Goal: Task Accomplishment & Management: Manage account settings

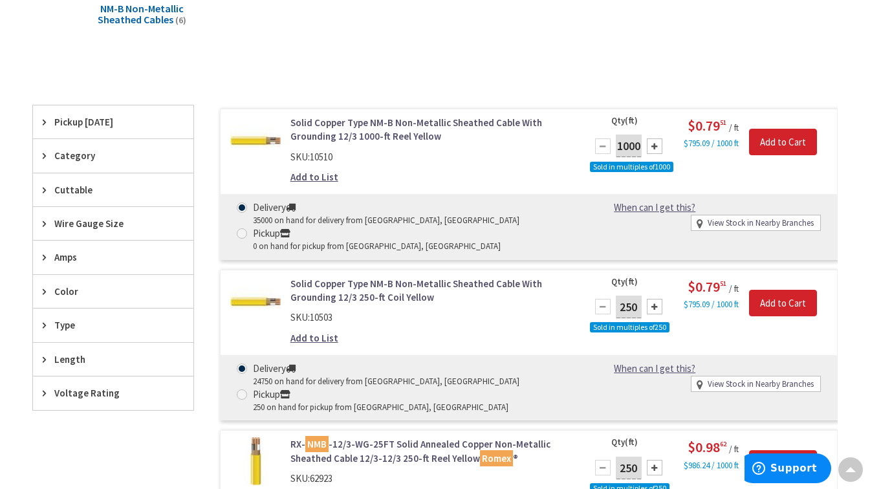
click at [308, 338] on link "Add to List" at bounding box center [315, 338] width 48 height 14
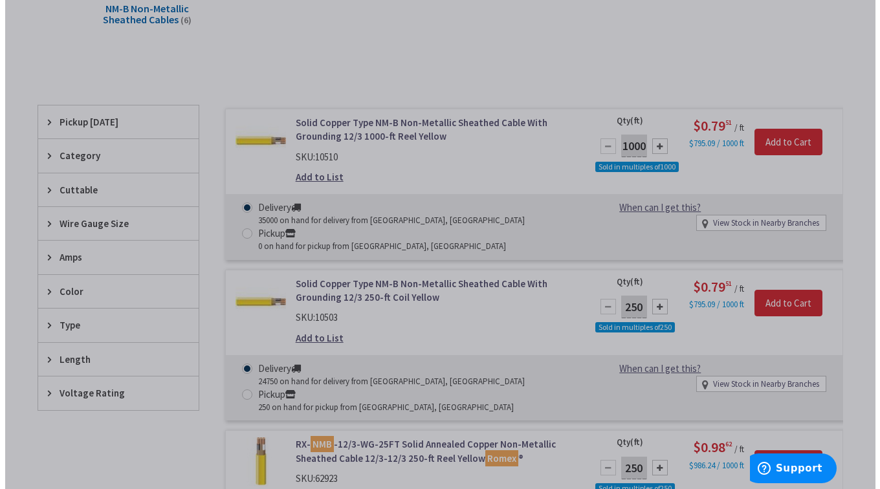
scroll to position [257, 0]
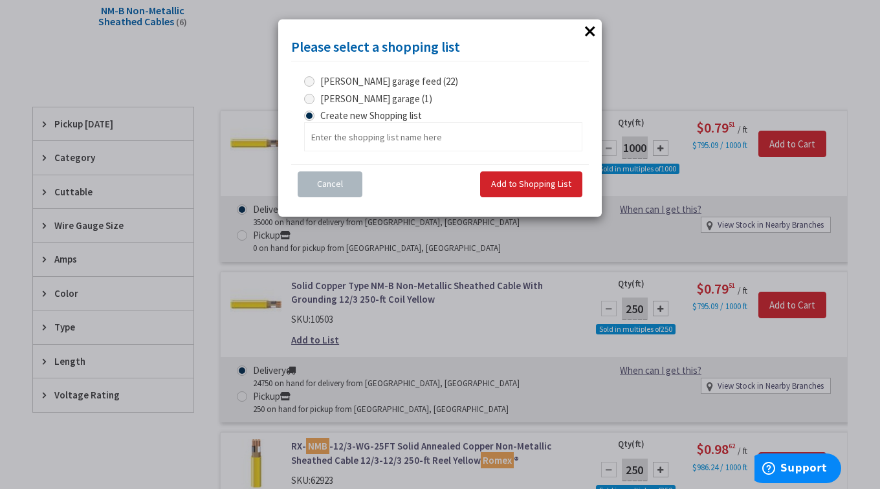
click at [371, 95] on span "james garage (1)" at bounding box center [376, 99] width 112 height 12
click at [316, 95] on garage "james garage (1)" at bounding box center [311, 98] width 8 height 8
radio garage "true"
click at [527, 183] on span "Add to Shopping List" at bounding box center [531, 184] width 80 height 12
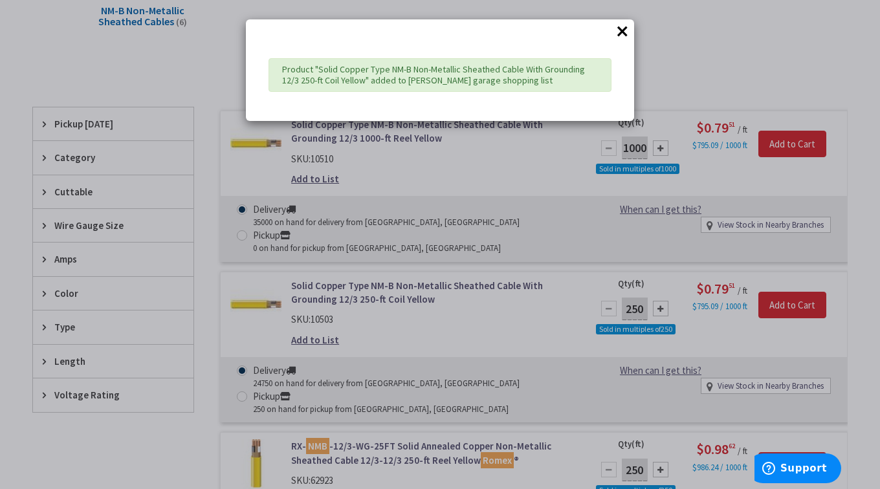
click at [656, 72] on div "× Product "Solid Copper Type NM-B Non-Metallic Sheathed Cable With Grounding 12…" at bounding box center [440, 244] width 880 height 489
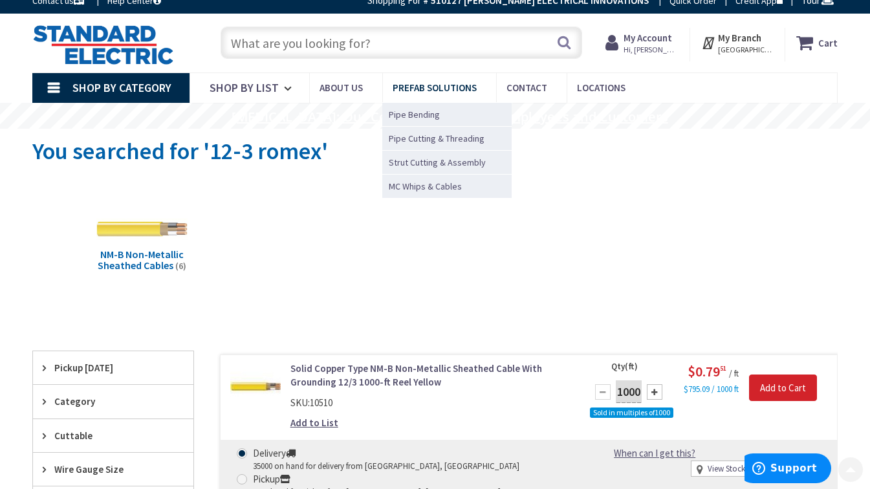
scroll to position [0, 0]
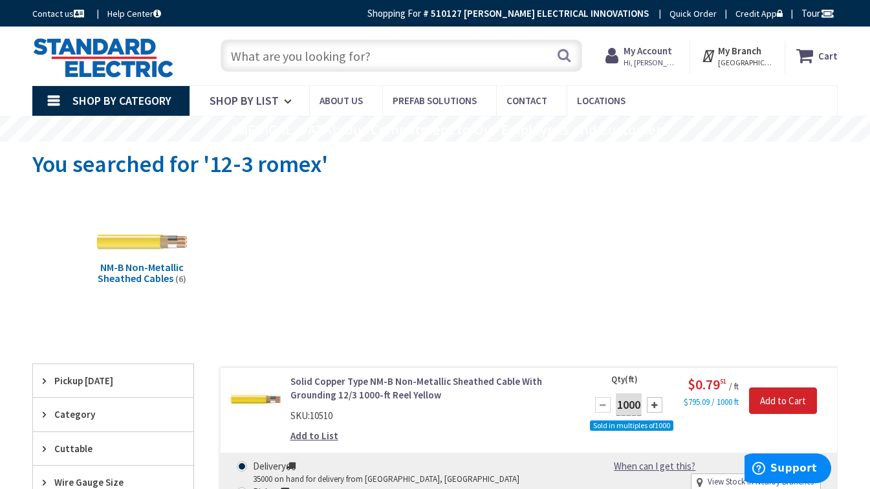
click at [377, 56] on input "text" at bounding box center [402, 55] width 362 height 32
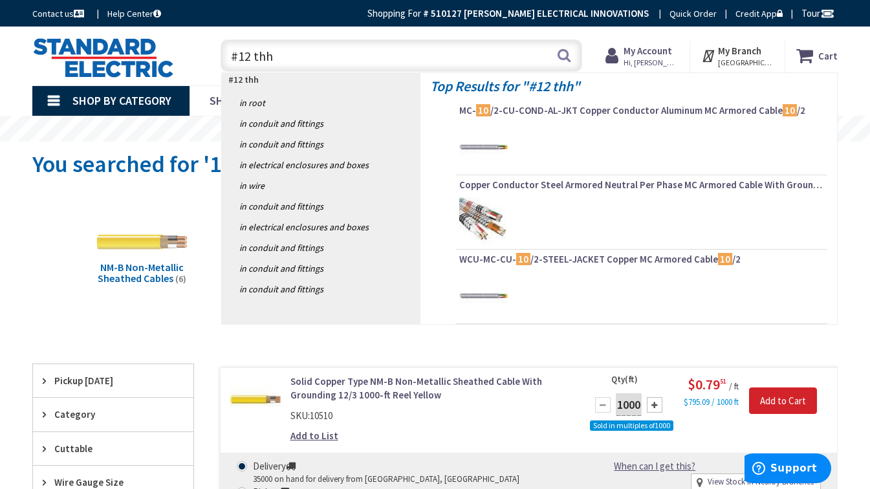
type input "#12 thhn"
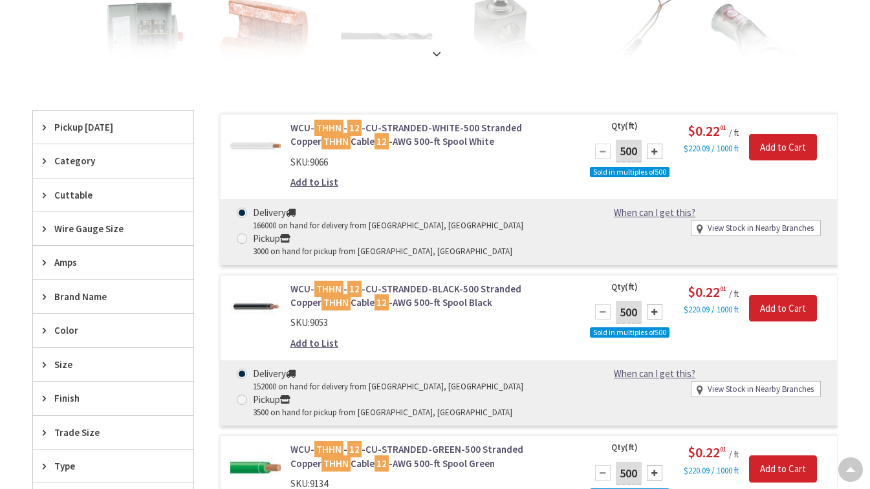
click at [309, 180] on link "Add to List" at bounding box center [315, 182] width 48 height 14
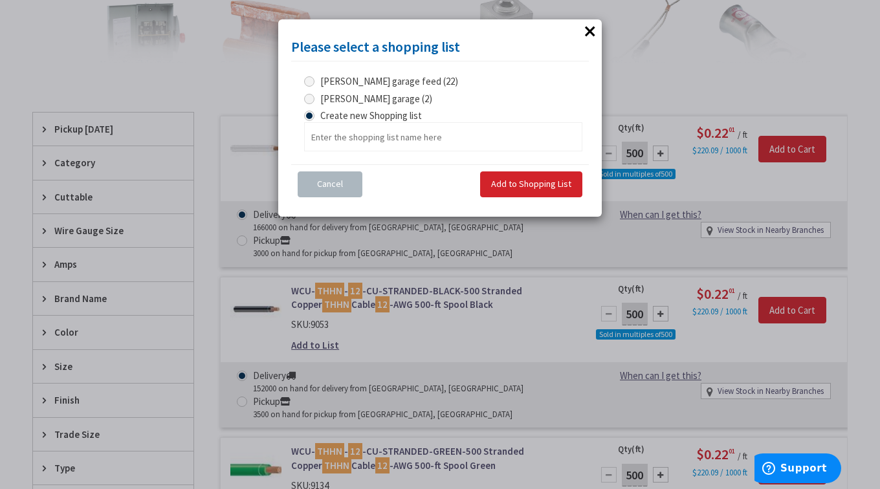
click at [372, 95] on span "[PERSON_NAME] garage (2)" at bounding box center [376, 99] width 112 height 12
click at [316, 95] on garage "[PERSON_NAME] garage (2)" at bounding box center [311, 98] width 8 height 8
radio garage "true"
click at [526, 182] on span "Add to Shopping List" at bounding box center [531, 184] width 80 height 12
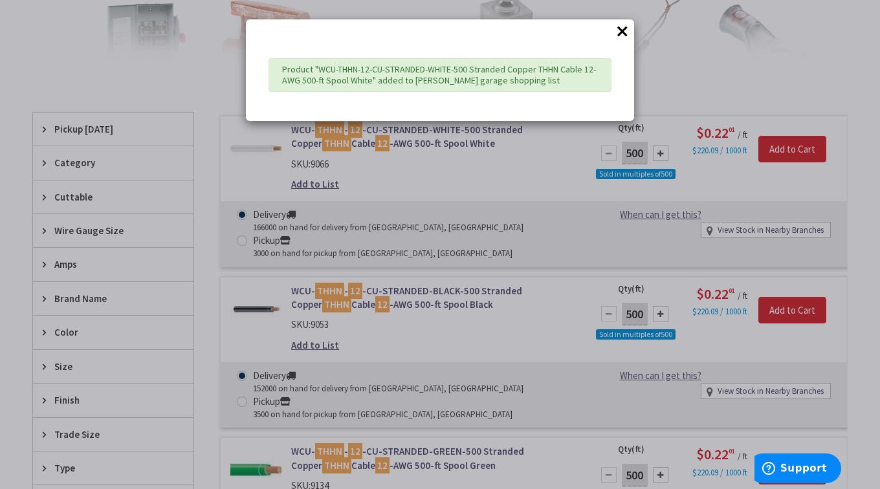
click at [526, 182] on div "× Product "WCU-THHN-12-CU-STRANDED-WHITE-500 Stranded Copper THHN Cable 12-AWG …" at bounding box center [440, 244] width 880 height 489
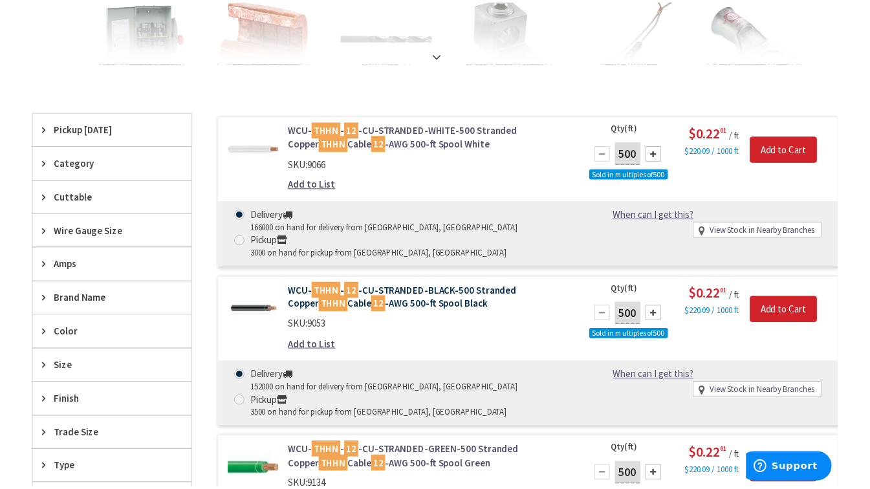
scroll to position [324, 0]
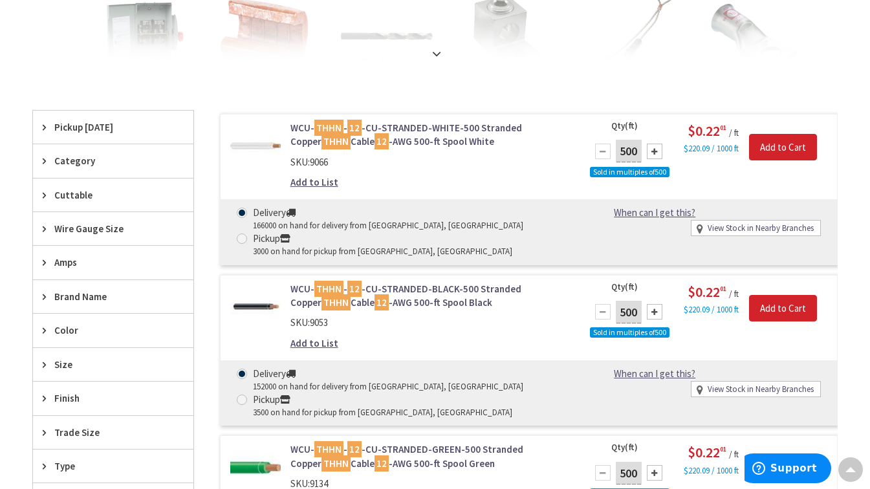
click at [320, 345] on link "Add to List" at bounding box center [315, 344] width 48 height 14
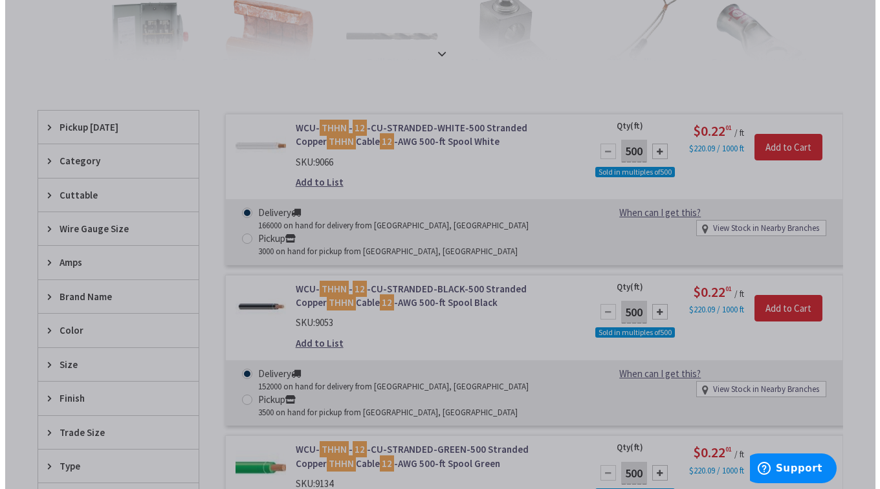
scroll to position [322, 0]
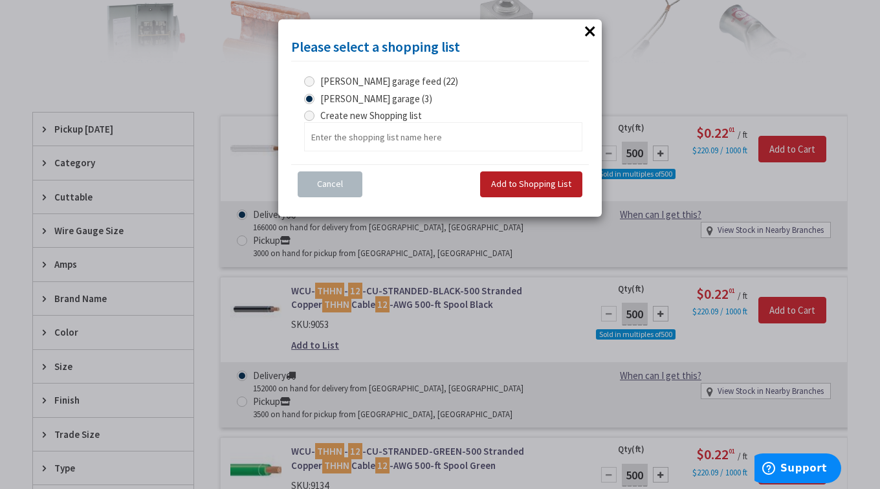
click at [547, 183] on span "Add to Shopping List" at bounding box center [531, 184] width 80 height 12
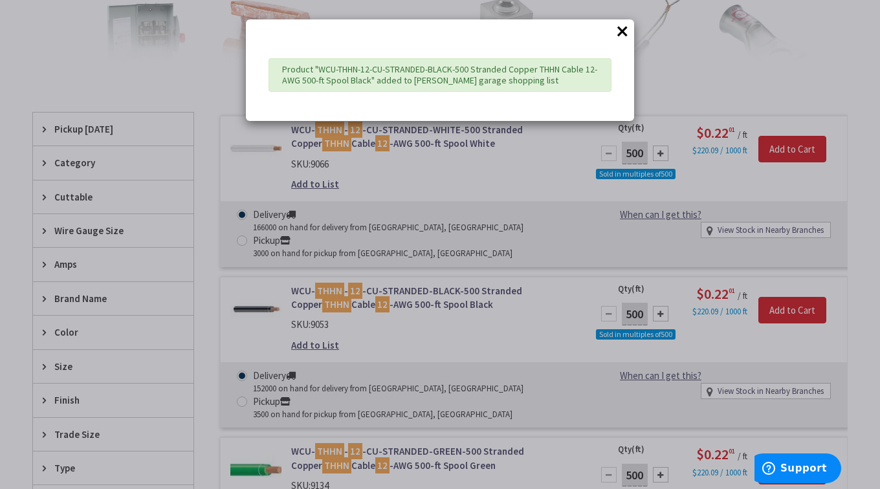
click at [533, 329] on div "× Product "WCU-THHN-12-CU-STRANDED-BLACK-500 Stranded Copper THHN Cable 12-AWG …" at bounding box center [440, 244] width 880 height 489
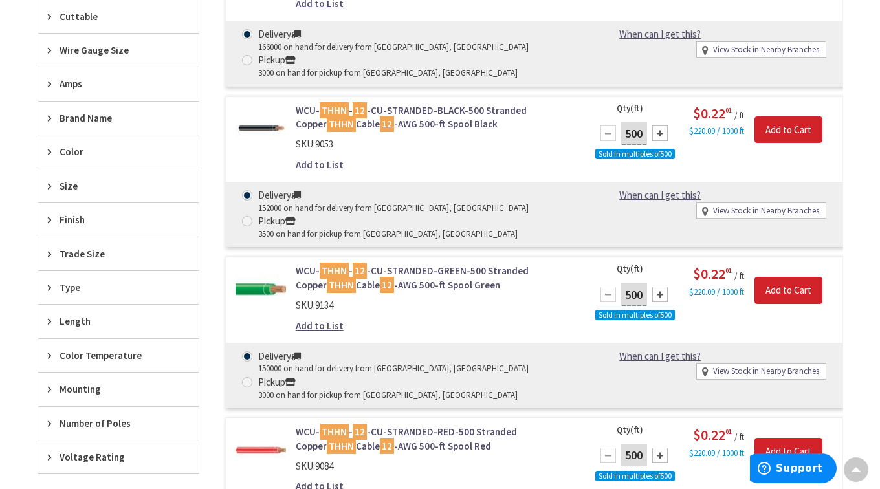
scroll to position [518, 0]
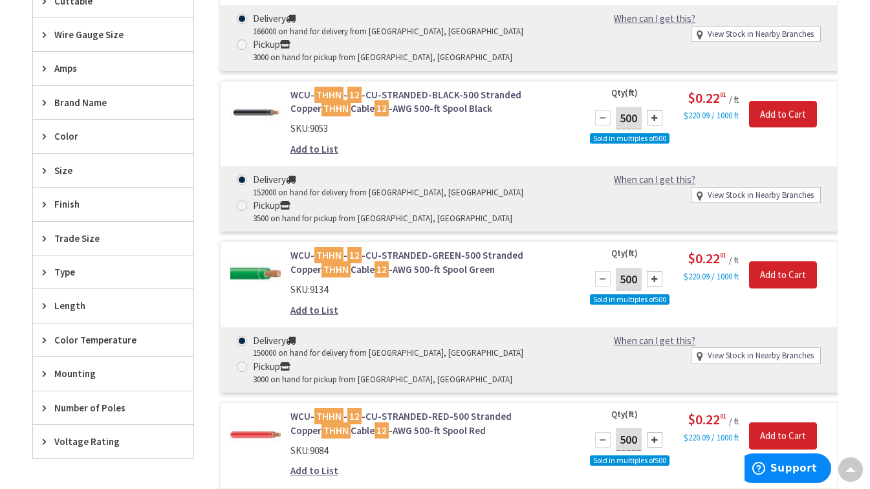
click at [316, 315] on link "Add to List" at bounding box center [315, 311] width 48 height 14
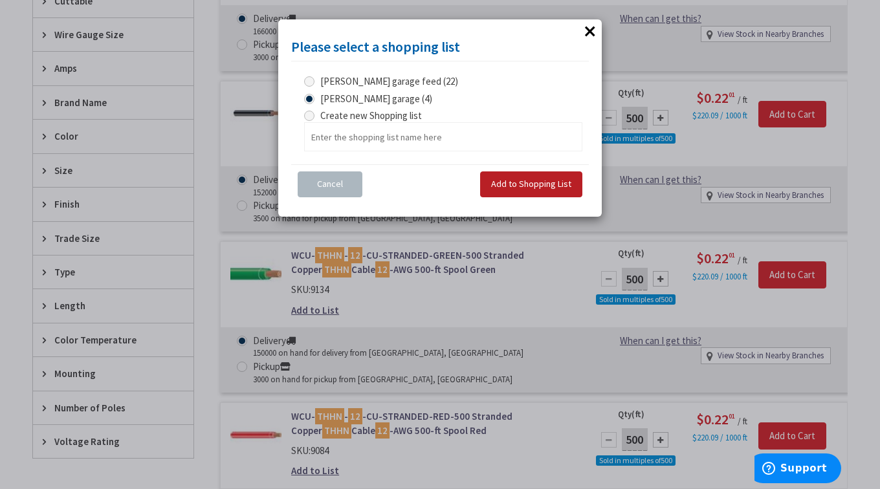
click at [513, 184] on span "Add to Shopping List" at bounding box center [531, 184] width 80 height 12
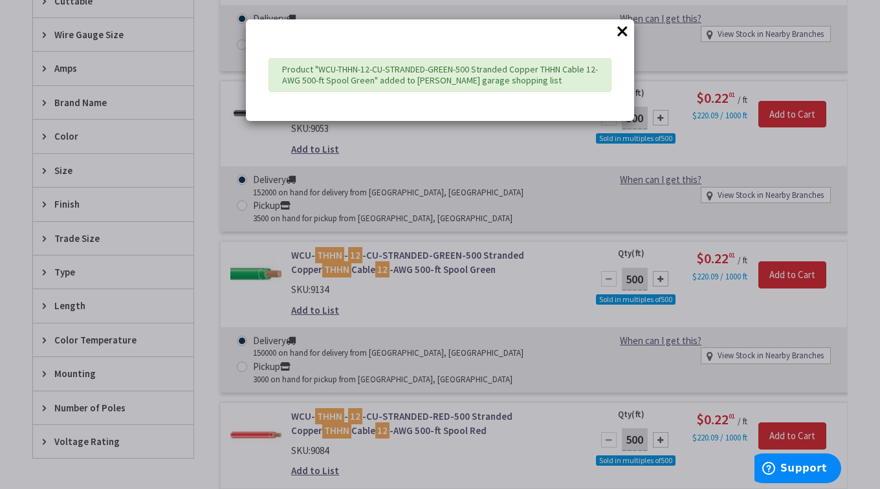
drag, startPoint x: 468, startPoint y: 300, endPoint x: 474, endPoint y: 293, distance: 9.7
click at [473, 297] on div "× Product "WCU-THHN-12-CU-STRANDED-GREEN-500 Stranded Copper THHN Cable 12-AWG …" at bounding box center [440, 244] width 880 height 489
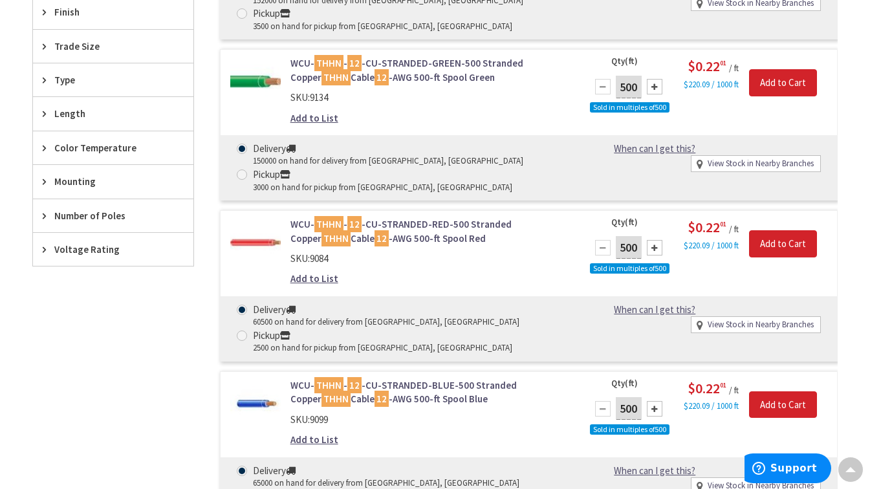
scroll to position [712, 0]
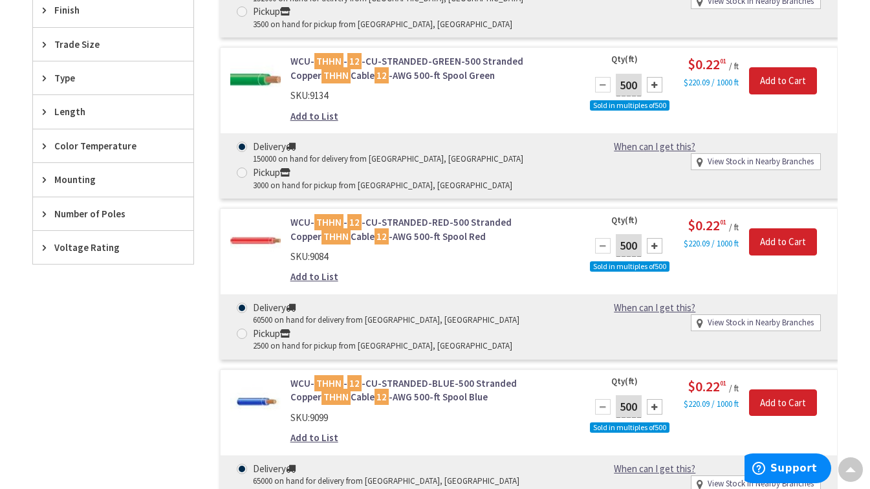
click at [318, 280] on link "Add to List" at bounding box center [315, 277] width 48 height 14
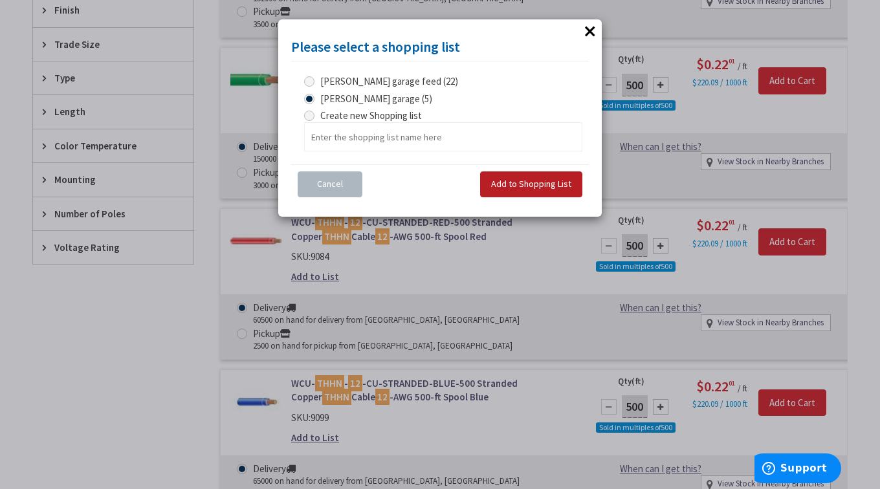
click at [505, 186] on span "Add to Shopping List" at bounding box center [531, 184] width 80 height 12
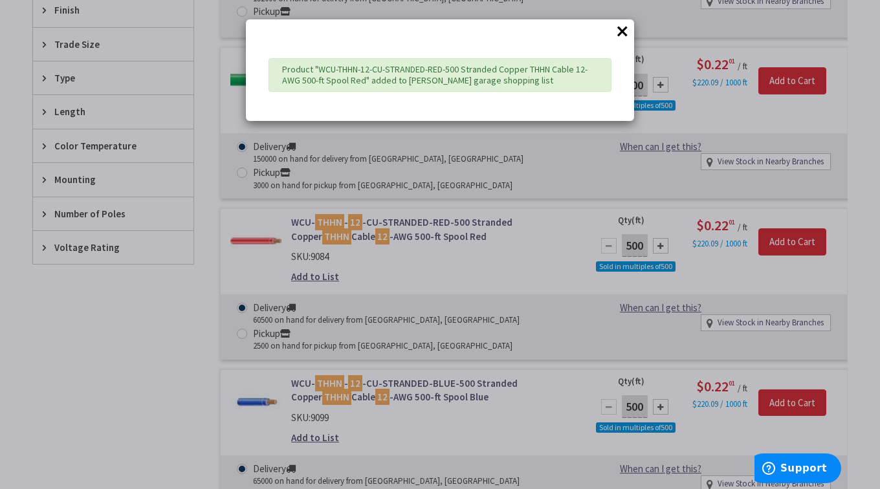
click at [502, 256] on div "× Product "WCU-THHN-12-CU-STRANDED-RED-500 Stranded Copper THHN Cable 12-AWG 50…" at bounding box center [440, 244] width 880 height 489
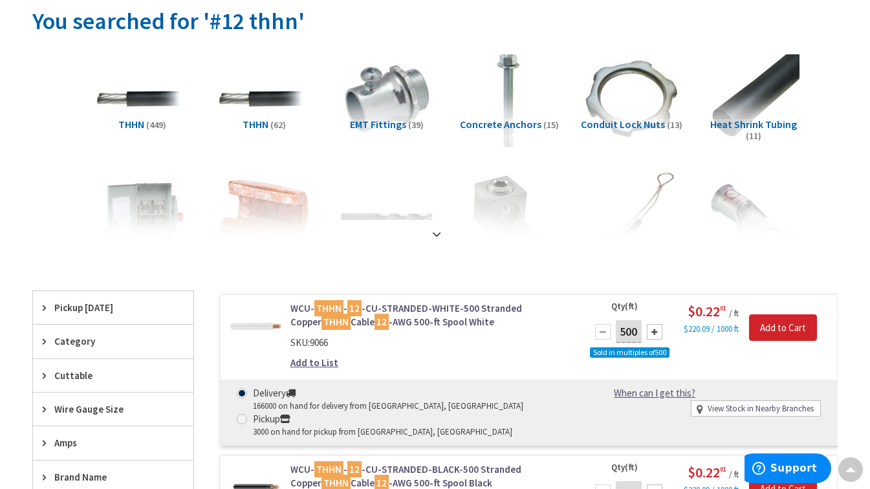
scroll to position [0, 0]
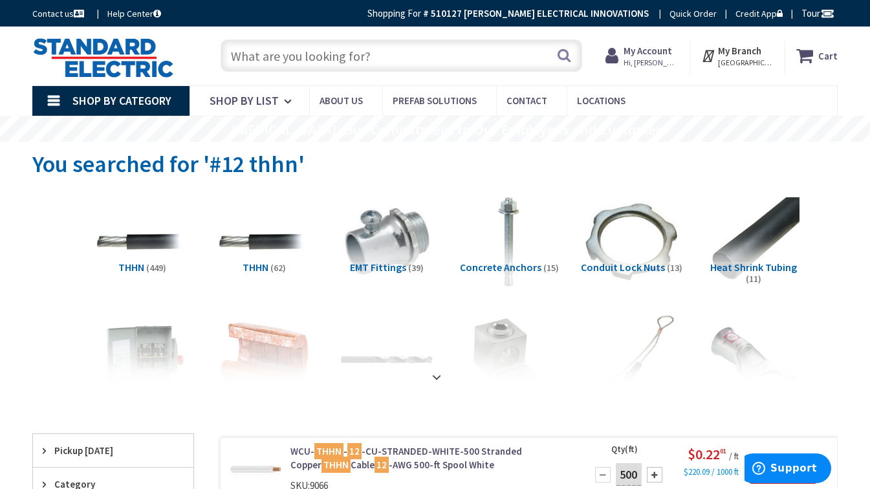
click at [369, 59] on input "text" at bounding box center [402, 55] width 362 height 32
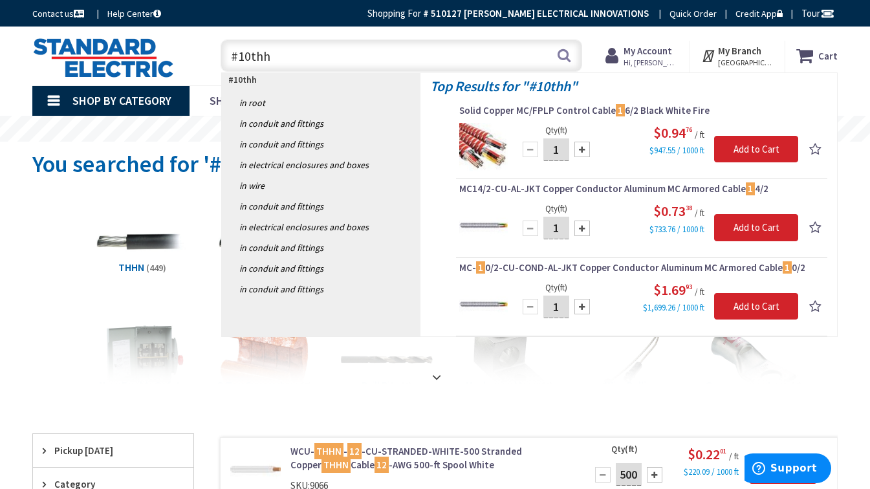
type input "#10thhn"
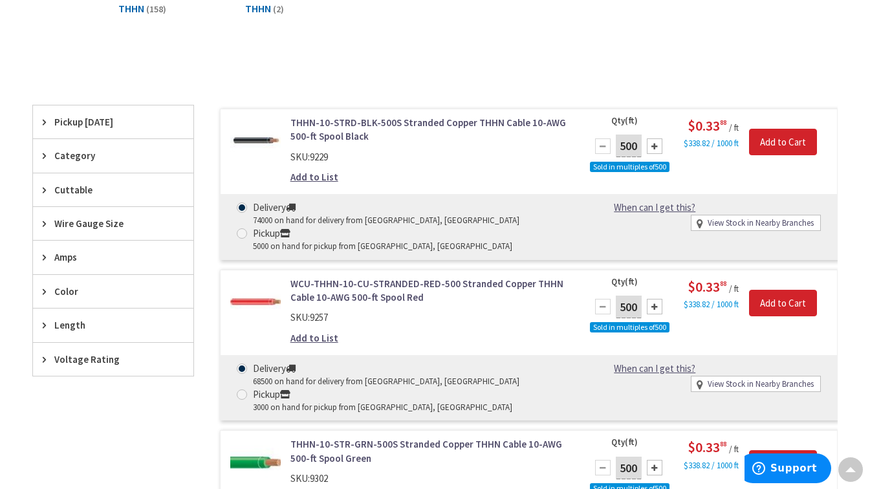
click at [313, 179] on link "Add to List" at bounding box center [315, 177] width 48 height 14
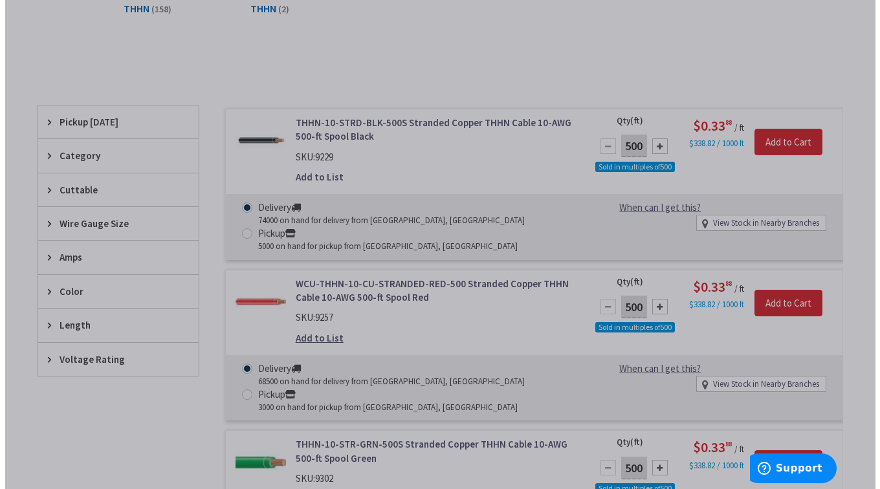
scroll to position [257, 0]
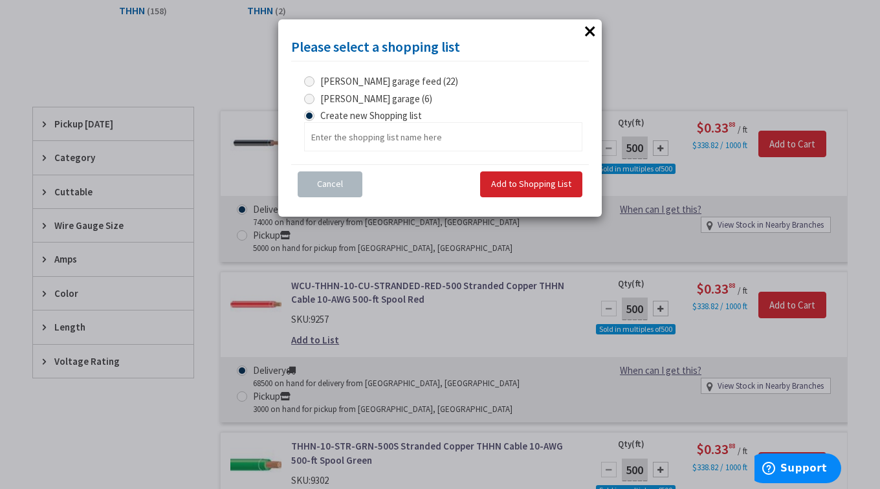
click at [371, 97] on span "james garage (6)" at bounding box center [376, 99] width 112 height 12
click at [316, 97] on garage "james garage (6)" at bounding box center [311, 98] width 8 height 8
radio garage "true"
click at [518, 186] on span "Add to Shopping List" at bounding box center [531, 184] width 80 height 12
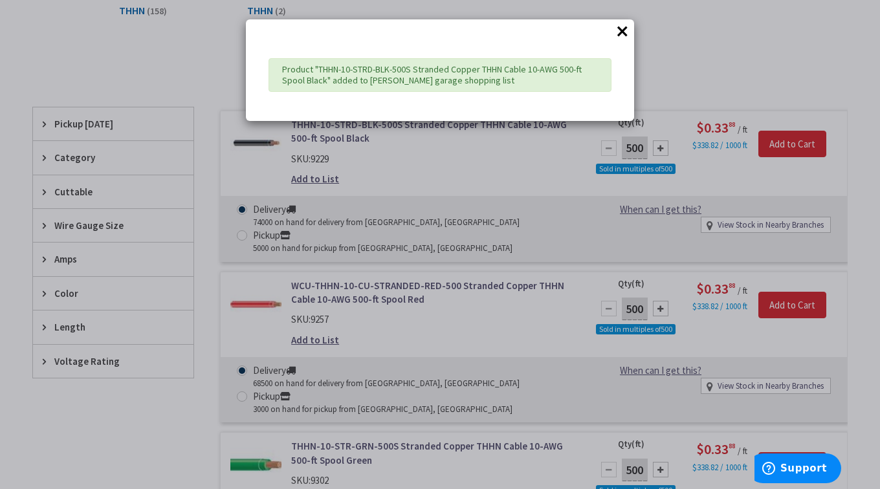
click at [515, 323] on div "× Product "THHN-10-STRD-BLK-500S Stranded Copper THHN Cable 10-AWG 500-ft Spool…" at bounding box center [440, 244] width 880 height 489
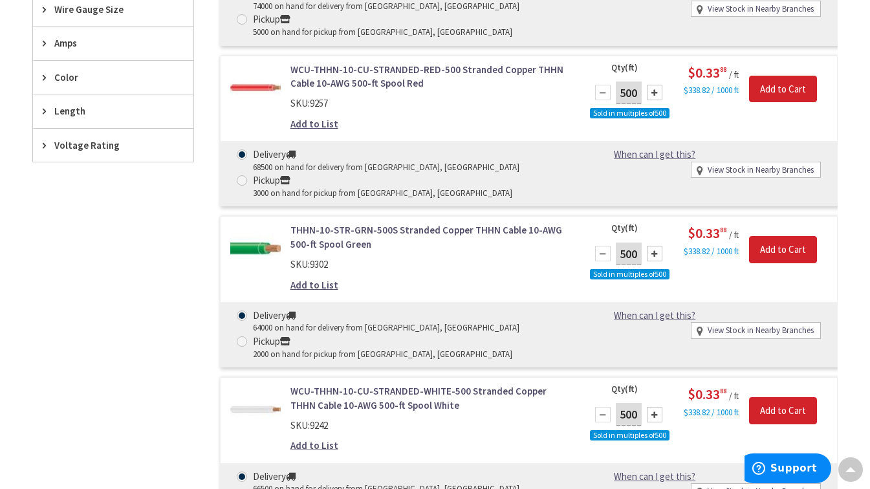
scroll to position [518, 0]
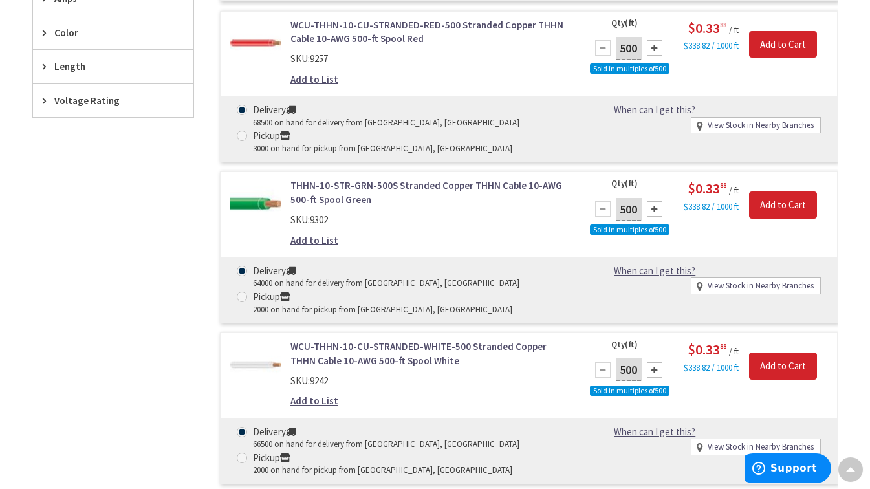
click at [309, 244] on link "Add to List" at bounding box center [315, 241] width 48 height 14
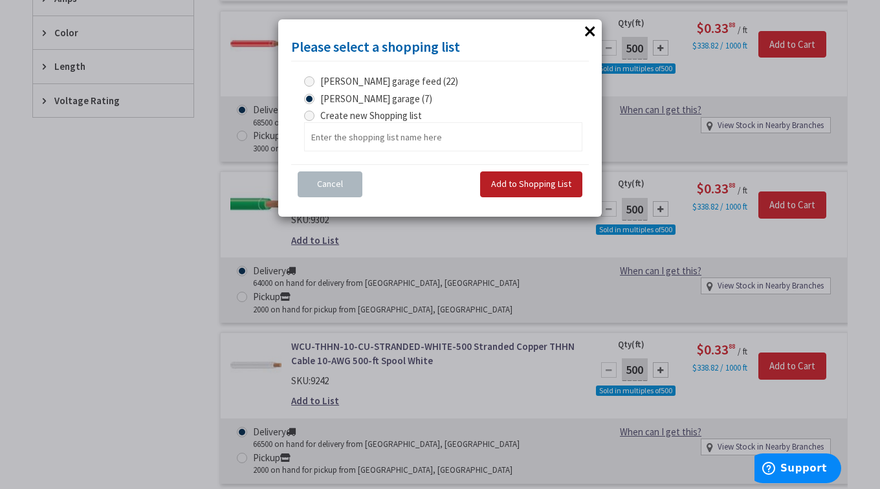
click at [505, 184] on span "Add to Shopping List" at bounding box center [531, 184] width 80 height 12
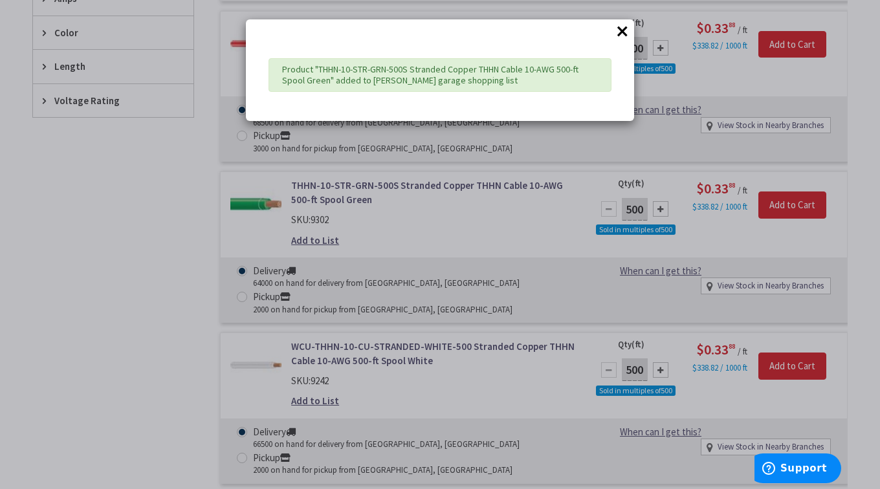
click at [517, 269] on div "× Product "THHN-10-STR-GRN-500S Stranded Copper THHN Cable 10-AWG 500-ft Spool …" at bounding box center [440, 244] width 880 height 489
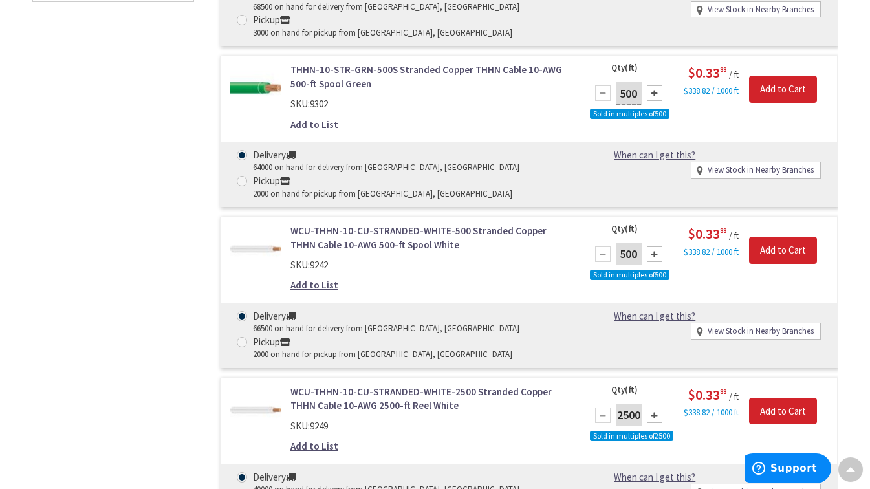
scroll to position [647, 0]
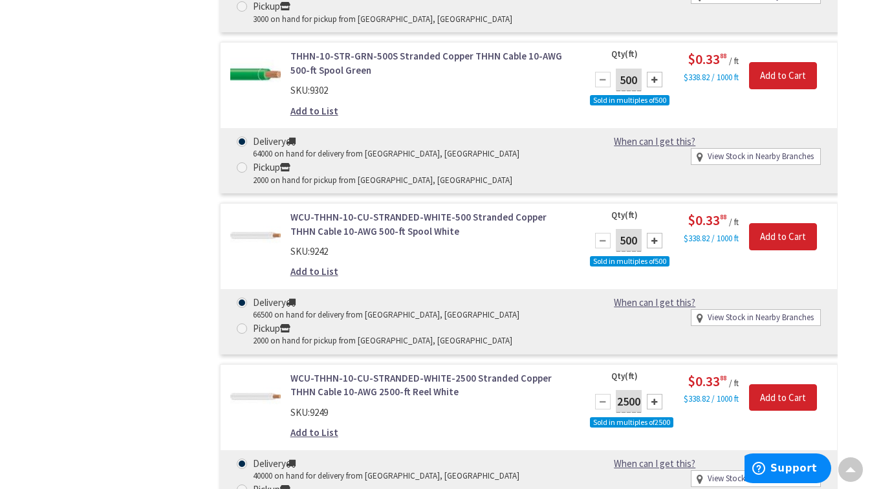
click at [309, 274] on link "Add to List" at bounding box center [315, 272] width 48 height 14
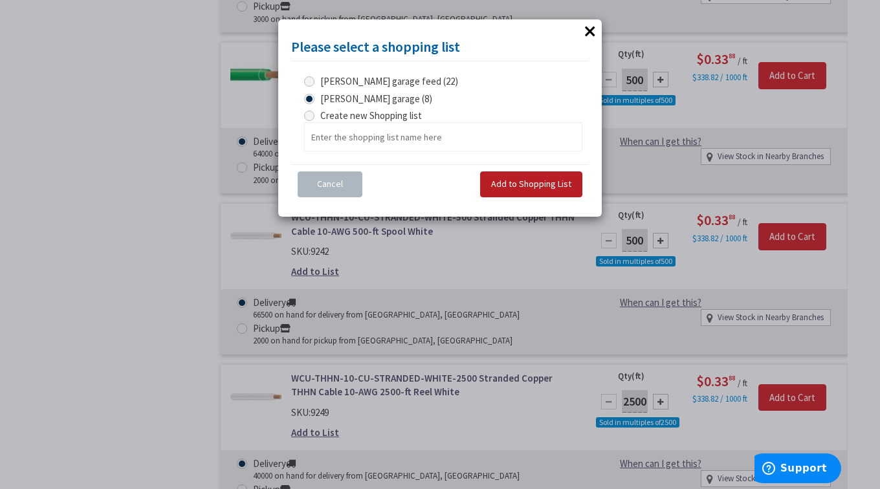
click at [500, 178] on button "Add to Shopping List" at bounding box center [531, 185] width 102 height 26
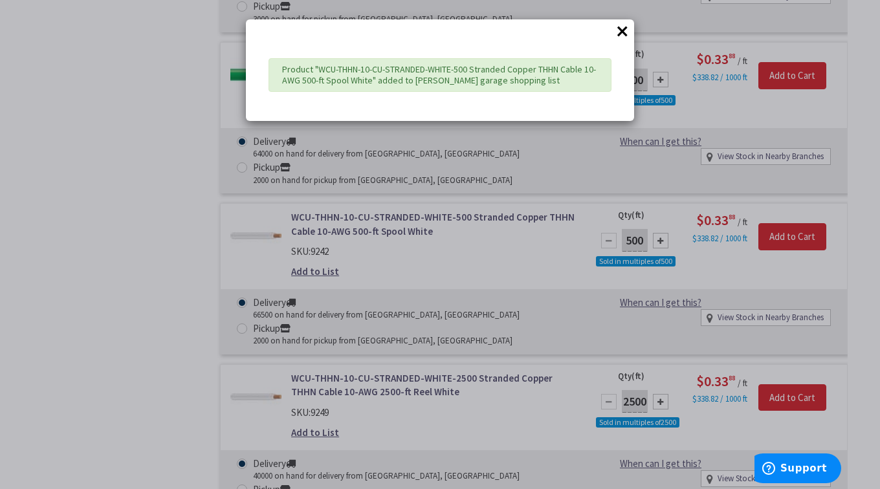
click at [581, 159] on div "× Product "WCU-THHN-10-CU-STRANDED-WHITE-500 Stranded Copper THHN Cable 10-AWG …" at bounding box center [440, 244] width 880 height 489
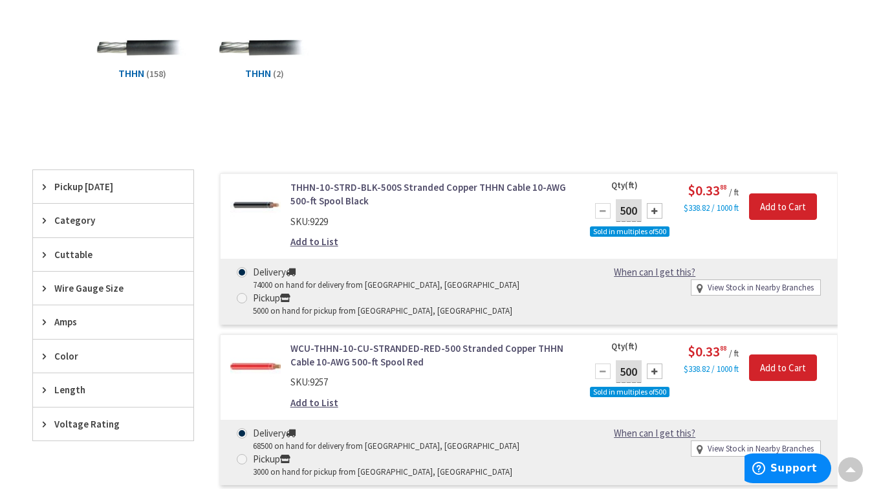
scroll to position [0, 0]
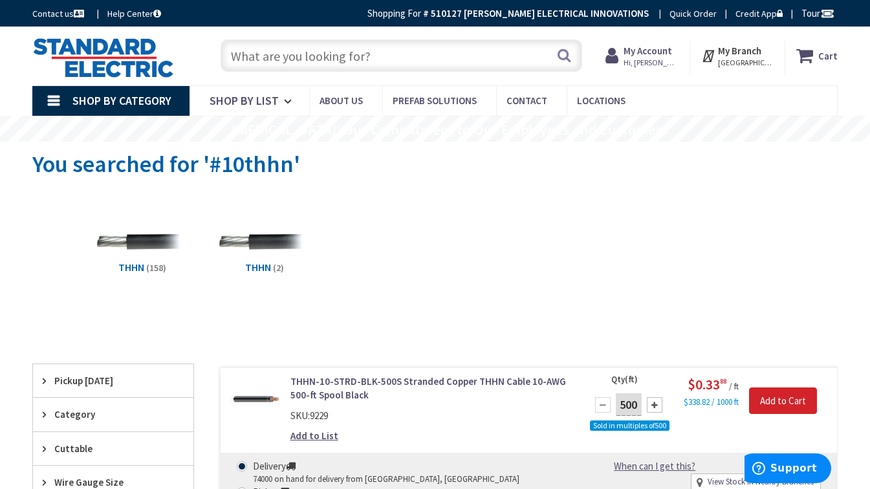
click at [349, 55] on input "text" at bounding box center [402, 55] width 362 height 32
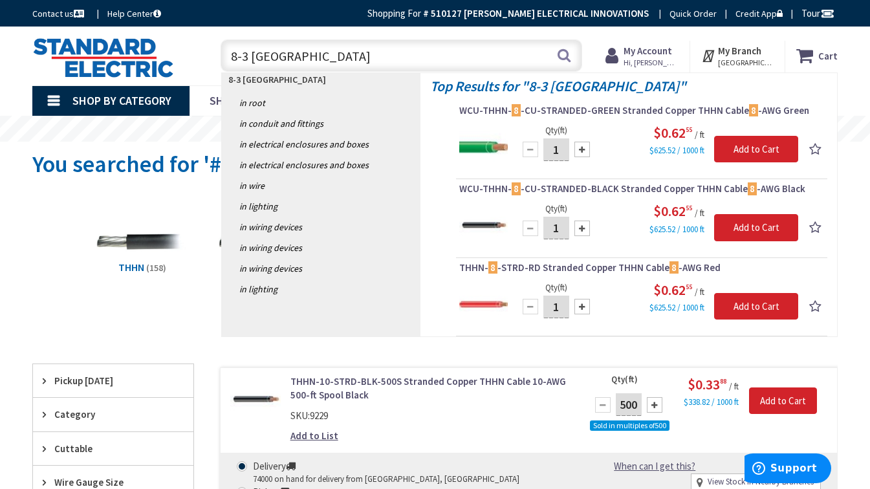
type input "8-3 romex"
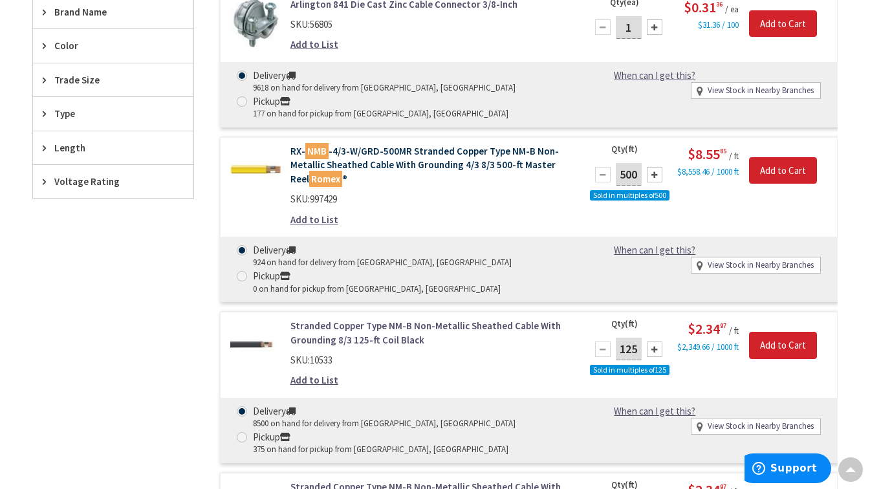
scroll to position [582, 0]
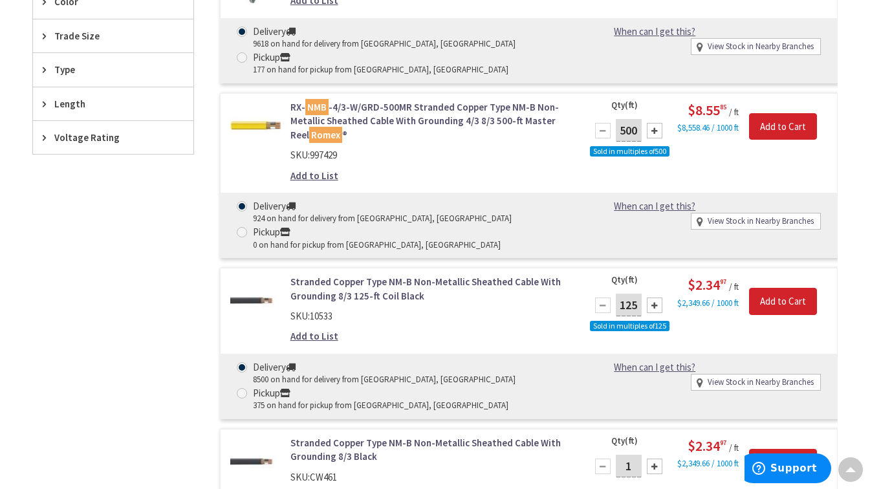
click at [315, 340] on link "Add to List" at bounding box center [315, 336] width 48 height 14
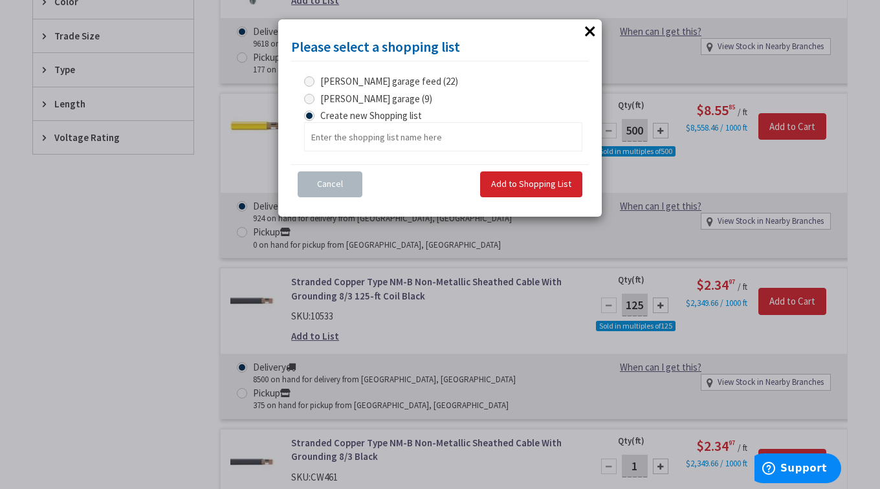
click at [371, 94] on span "james garage (9)" at bounding box center [376, 99] width 112 height 12
click at [316, 94] on garage "james garage (9)" at bounding box center [311, 98] width 8 height 8
radio garage "true"
click at [529, 185] on span "Add to Shopping List" at bounding box center [531, 184] width 80 height 12
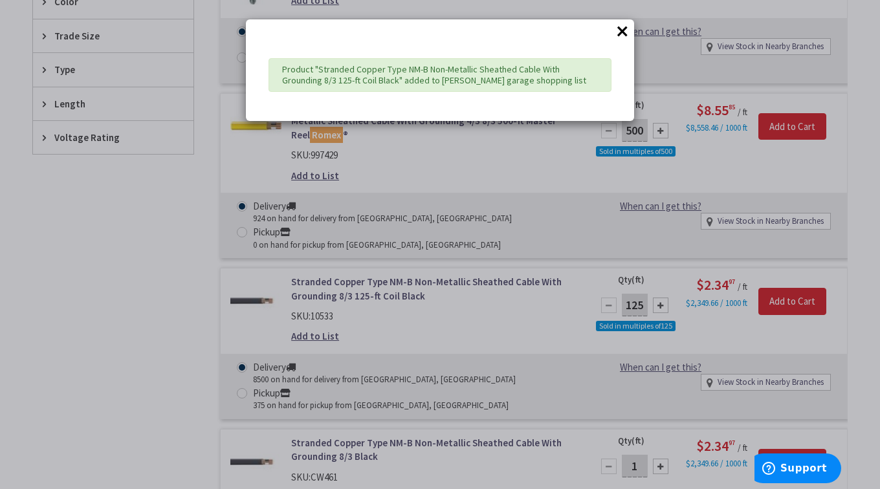
click at [530, 186] on div "× Product "Stranded Copper Type NM-B Non-Metallic Sheathed Cable With Grounding…" at bounding box center [440, 244] width 880 height 489
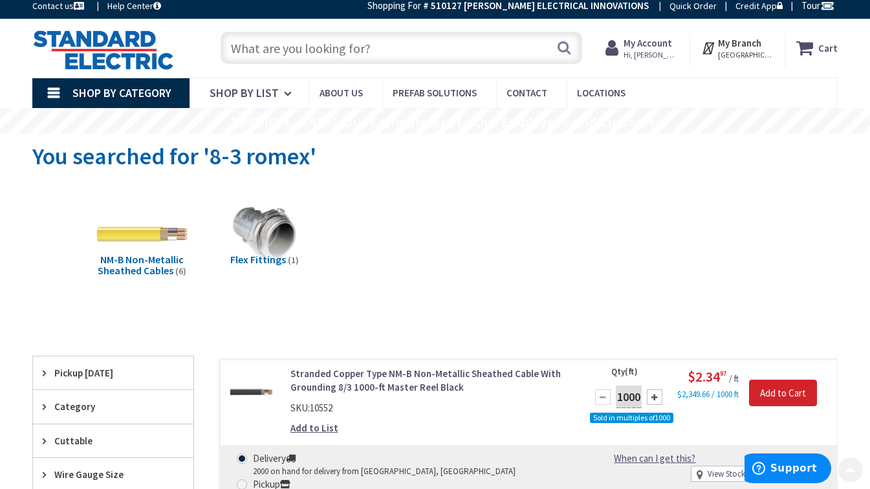
scroll to position [0, 0]
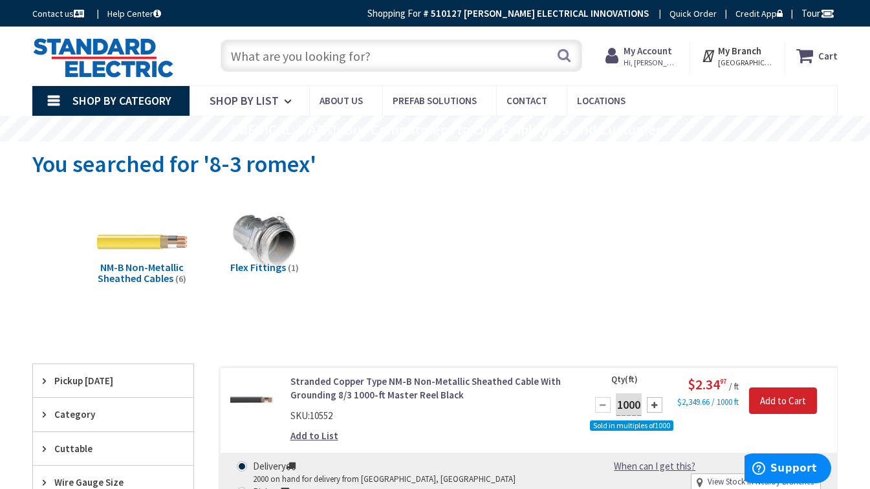
click at [406, 53] on input "text" at bounding box center [402, 55] width 362 height 32
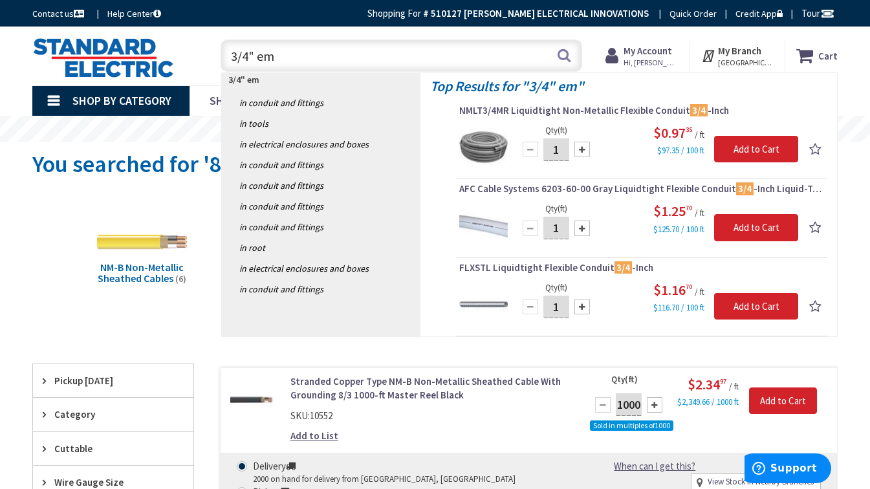
type input "3/4" emt"
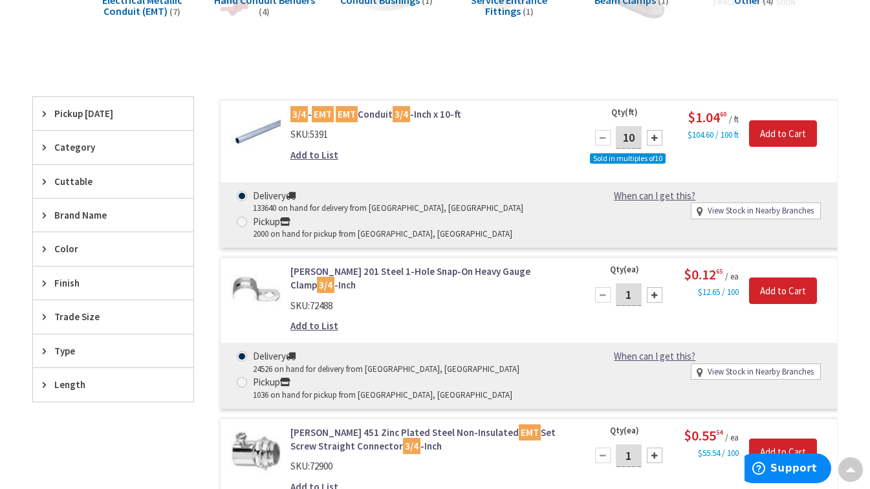
scroll to position [388, 0]
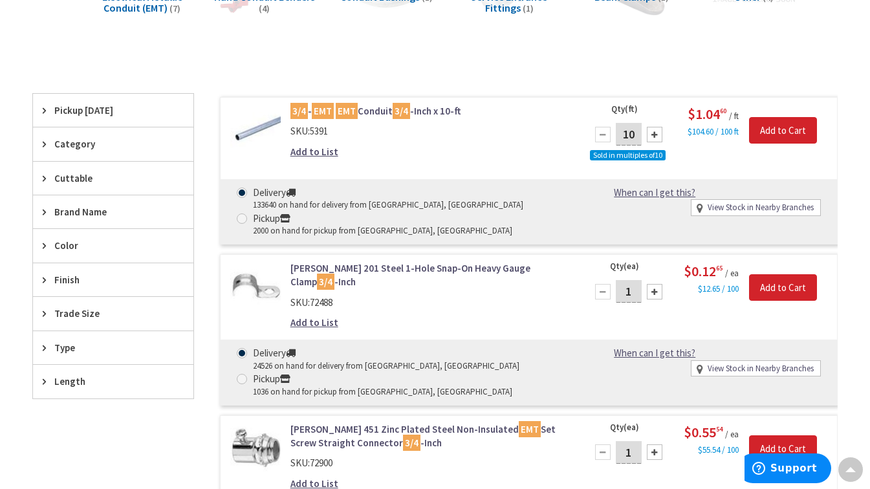
click at [637, 132] on input "10" at bounding box center [629, 134] width 26 height 23
type input "1"
type input "300"
click at [313, 151] on link "Add to List" at bounding box center [315, 152] width 48 height 14
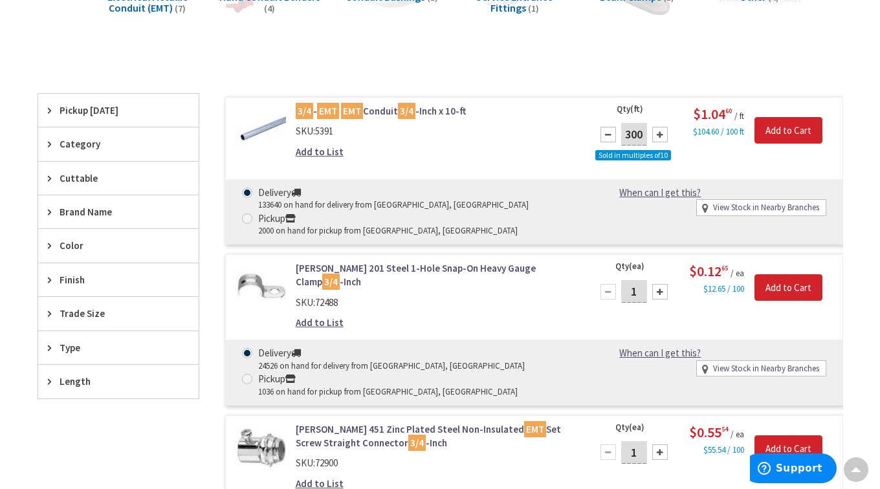
scroll to position [386, 0]
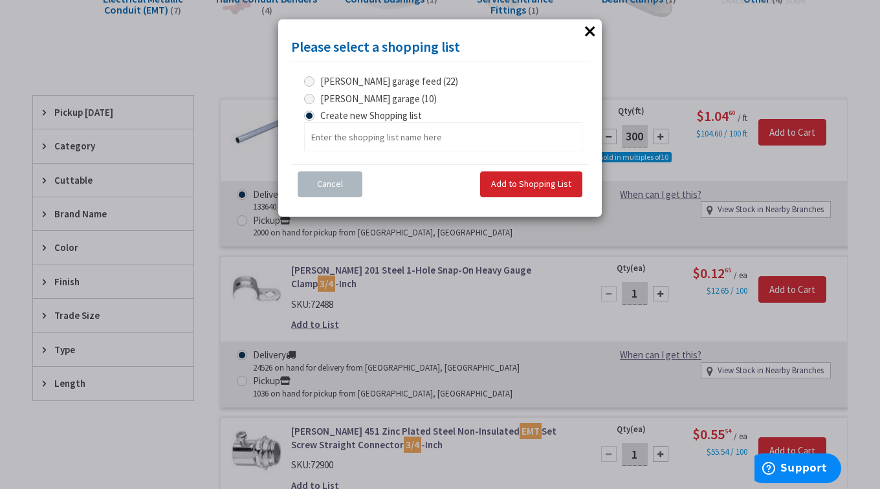
click at [341, 93] on span "[PERSON_NAME] garage (10)" at bounding box center [378, 99] width 116 height 12
click at [316, 94] on garage "[PERSON_NAME] garage (10)" at bounding box center [311, 98] width 8 height 8
radio garage "true"
click at [520, 176] on button "Add to Shopping List" at bounding box center [531, 185] width 102 height 26
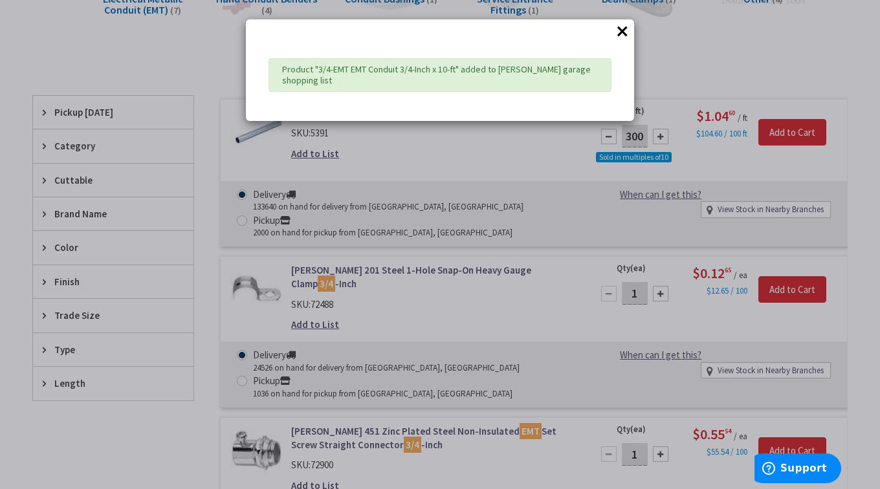
click at [488, 304] on div "× Product "3/4-EMT EMT Conduit 3/4-Inch x 10-ft" added to [PERSON_NAME] garage …" at bounding box center [440, 244] width 880 height 489
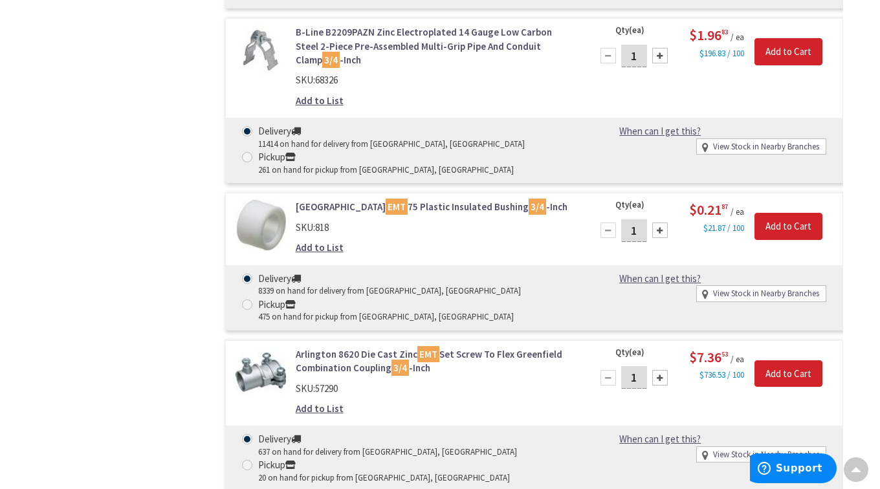
scroll to position [3754, 0]
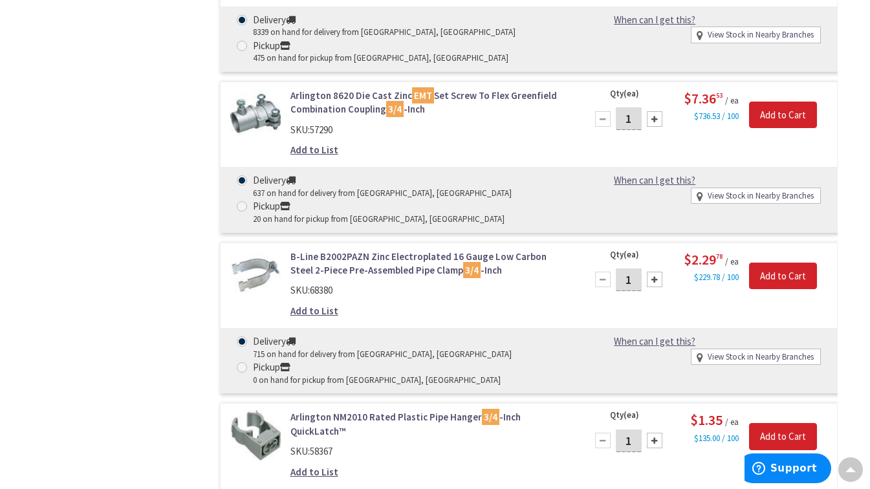
click at [658, 124] on div at bounding box center [655, 119] width 16 height 16
click at [656, 123] on div at bounding box center [655, 119] width 16 height 16
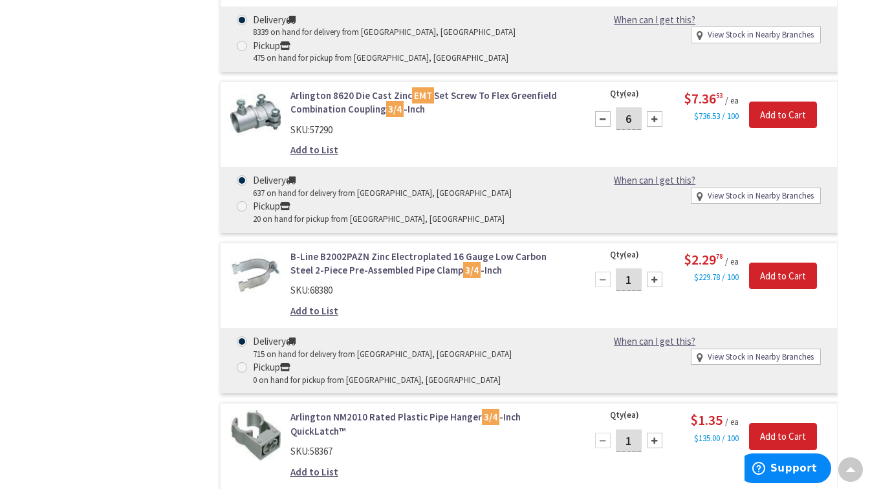
click at [656, 123] on div at bounding box center [655, 119] width 16 height 16
click at [657, 123] on div at bounding box center [655, 119] width 16 height 16
click at [658, 122] on div at bounding box center [655, 119] width 16 height 16
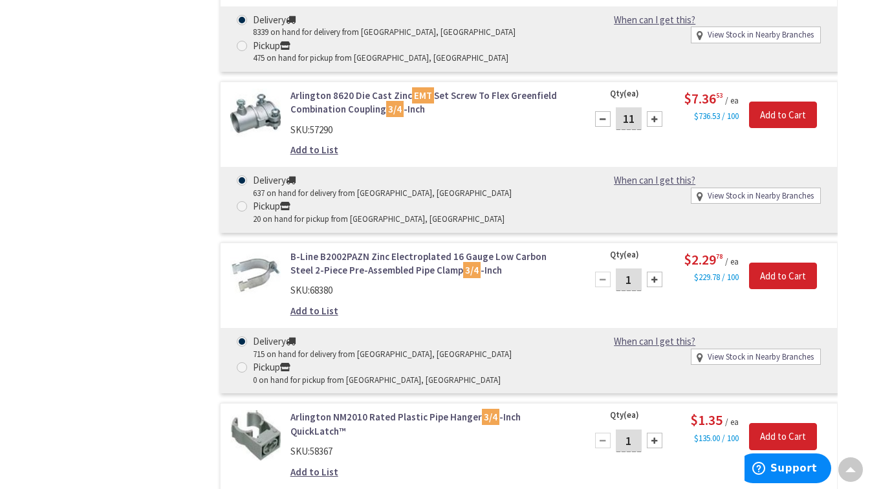
click at [658, 122] on div at bounding box center [655, 119] width 16 height 16
click at [657, 123] on div at bounding box center [655, 119] width 16 height 16
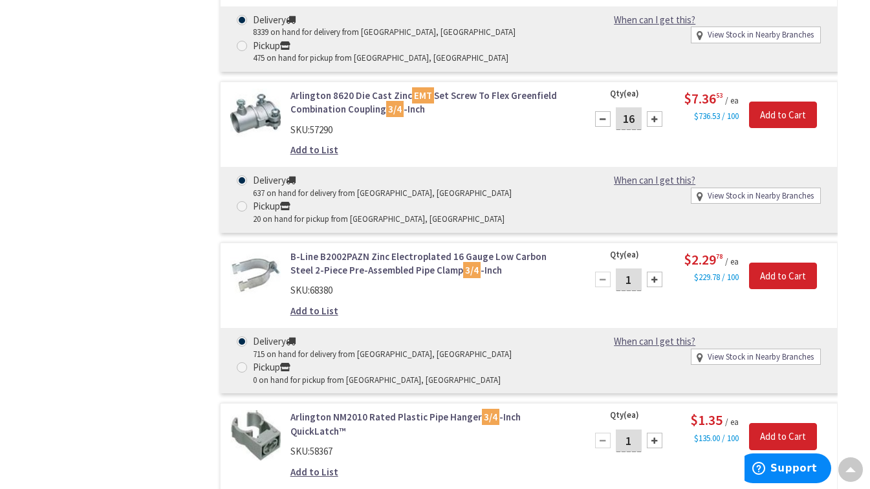
click at [657, 123] on div at bounding box center [655, 119] width 16 height 16
type input "20"
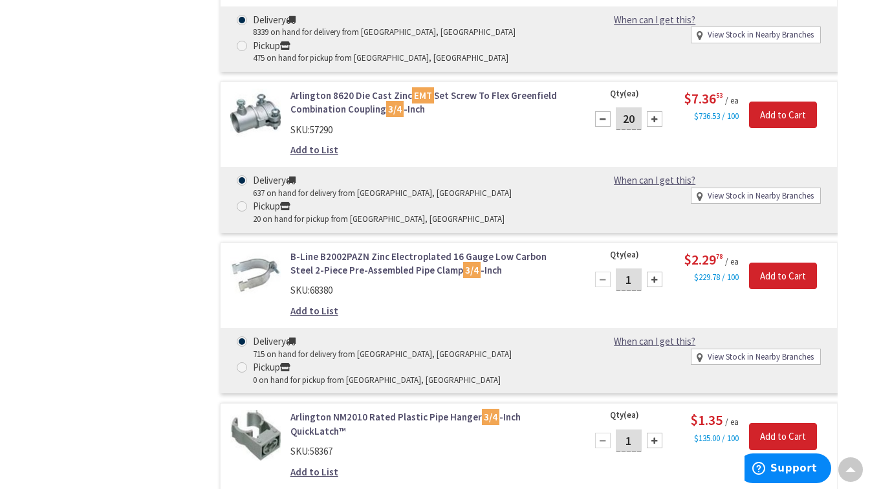
click at [314, 157] on link "Add to List" at bounding box center [315, 150] width 48 height 14
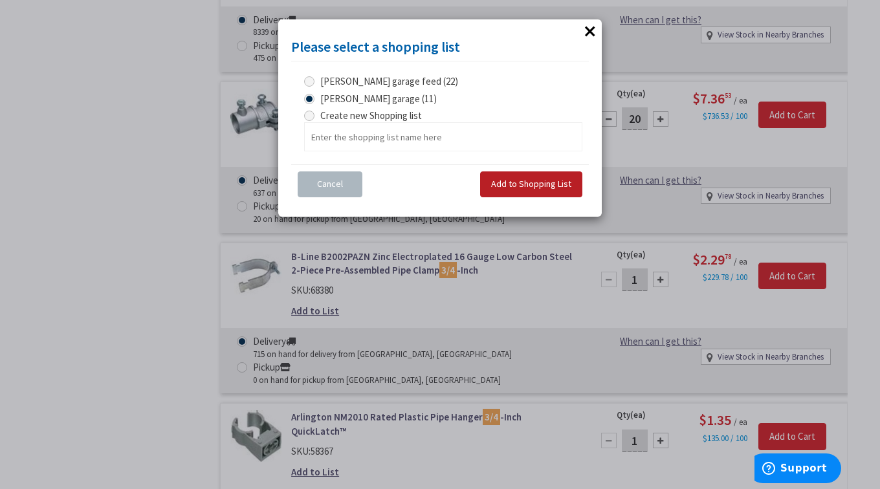
click at [555, 188] on span "Add to Shopping List" at bounding box center [531, 184] width 80 height 12
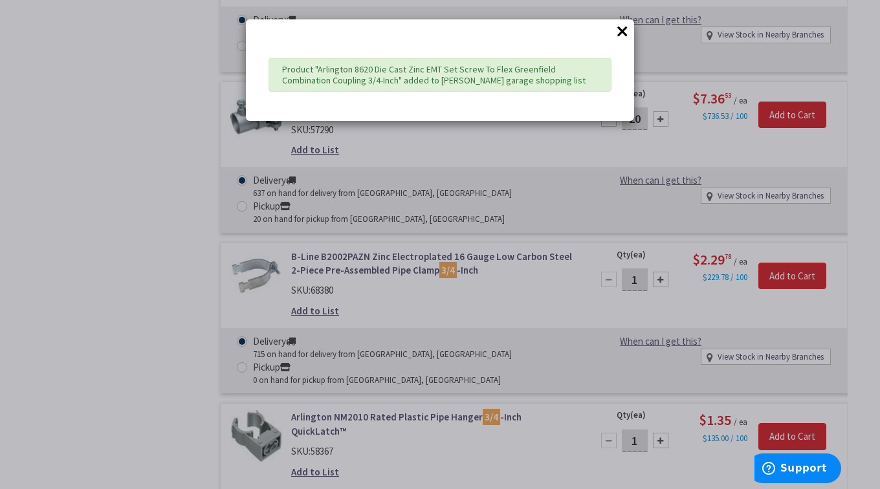
click at [549, 173] on div "× Product "Arlington 8620 Die Cast Zinc EMT Set Screw To Flex Greenfield Combin…" at bounding box center [440, 244] width 880 height 489
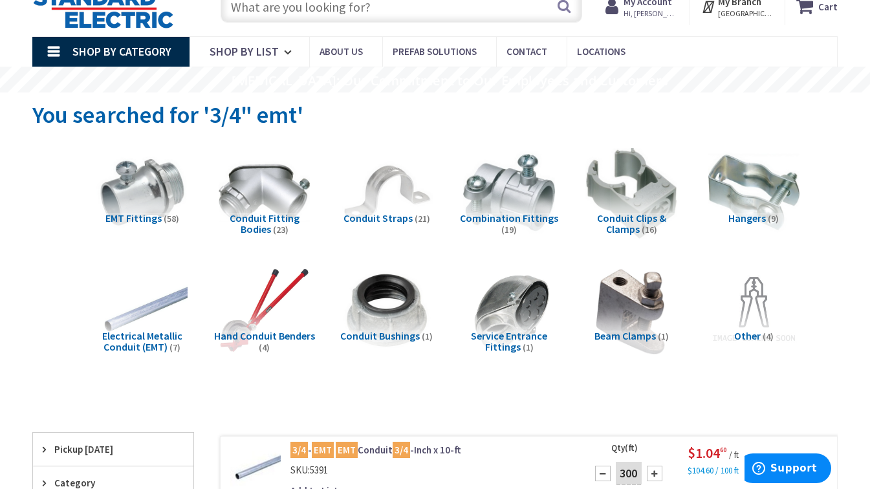
scroll to position [65, 0]
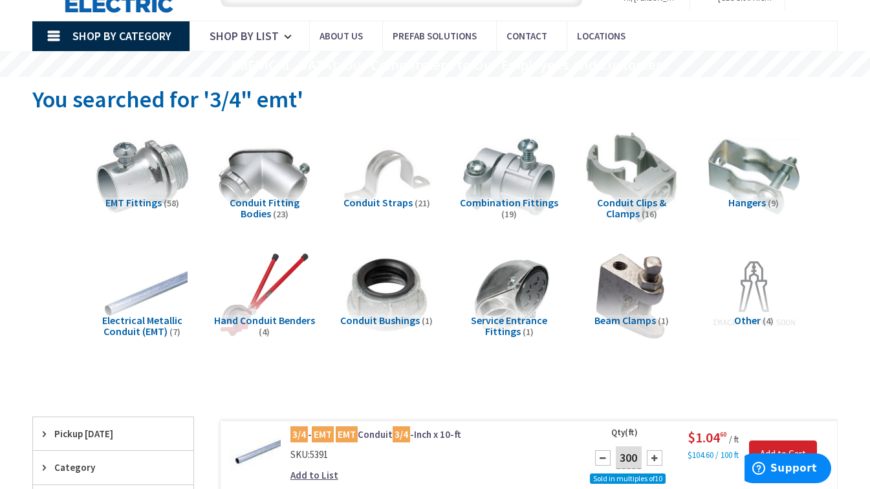
click at [151, 182] on img at bounding box center [142, 177] width 101 height 101
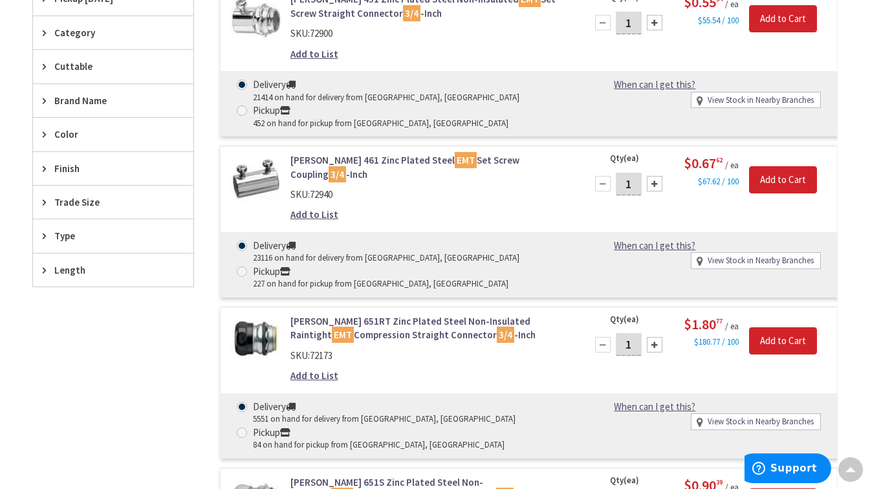
scroll to position [458, 0]
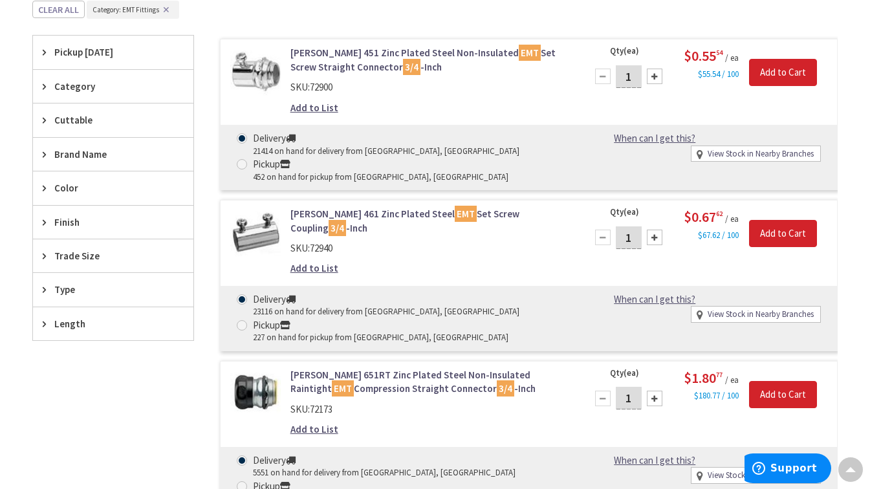
click at [631, 74] on input "1" at bounding box center [629, 76] width 26 height 23
type input "100"
click at [315, 105] on link "Add to List" at bounding box center [315, 108] width 48 height 14
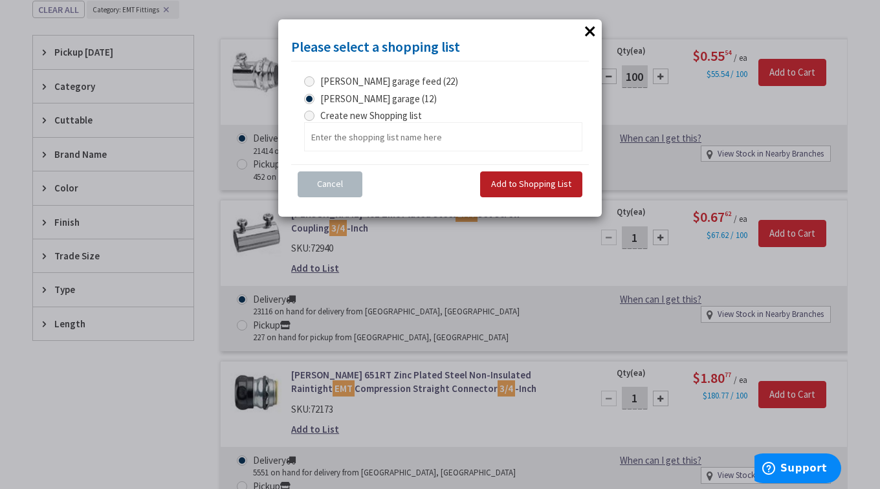
click at [507, 181] on span "Add to Shopping List" at bounding box center [531, 184] width 80 height 12
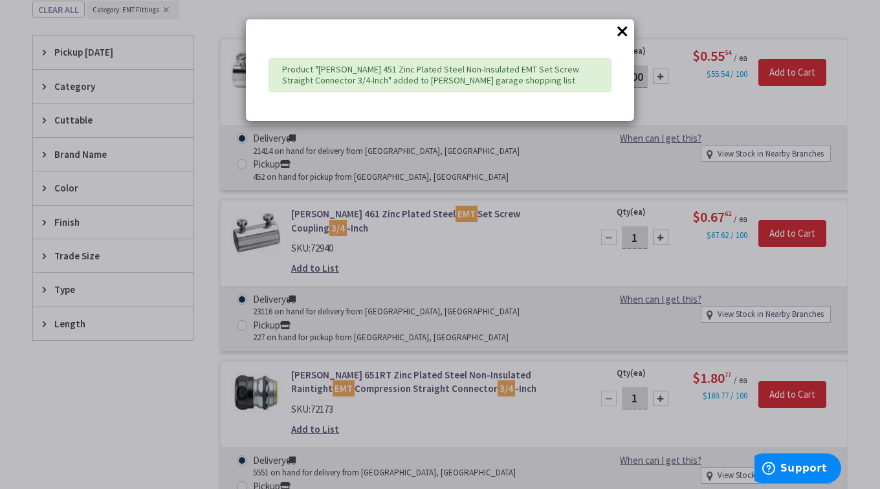
click at [516, 164] on div "× Product "[PERSON_NAME] 451 Zinc Plated Steel Non-Insulated EMT Set Screw Stra…" at bounding box center [440, 244] width 880 height 489
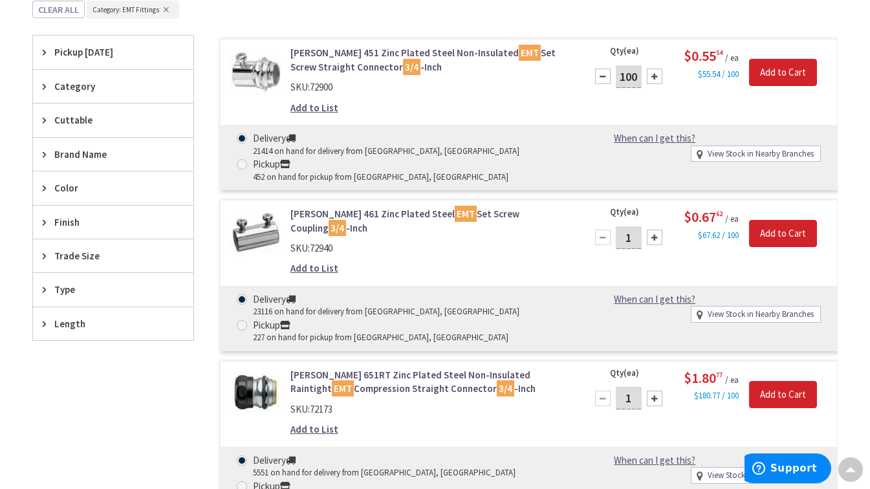
click at [636, 238] on input "1" at bounding box center [629, 238] width 26 height 23
type input "100"
click at [317, 272] on link "Add to List" at bounding box center [315, 268] width 48 height 14
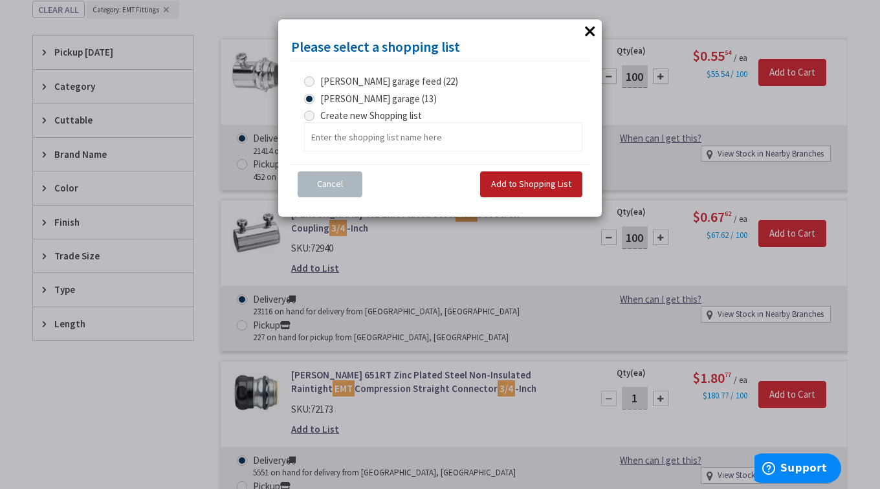
click at [534, 187] on span "Add to Shopping List" at bounding box center [531, 184] width 80 height 12
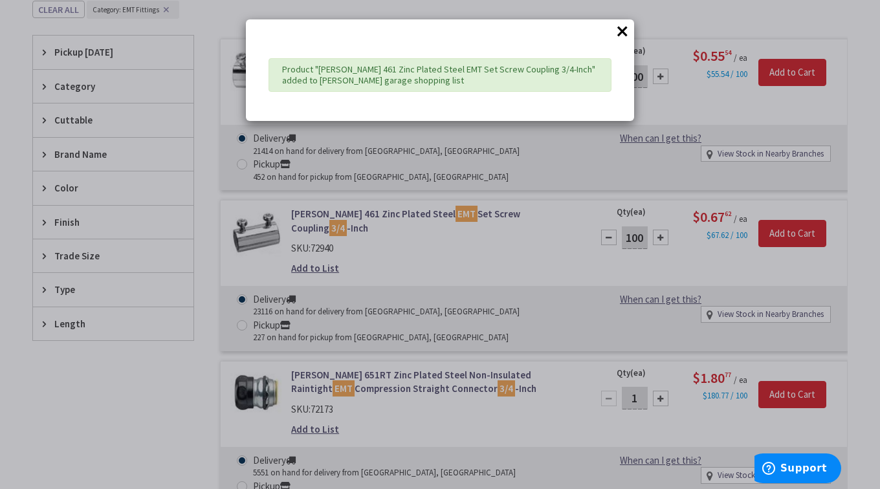
click at [625, 28] on button "×" at bounding box center [622, 30] width 19 height 19
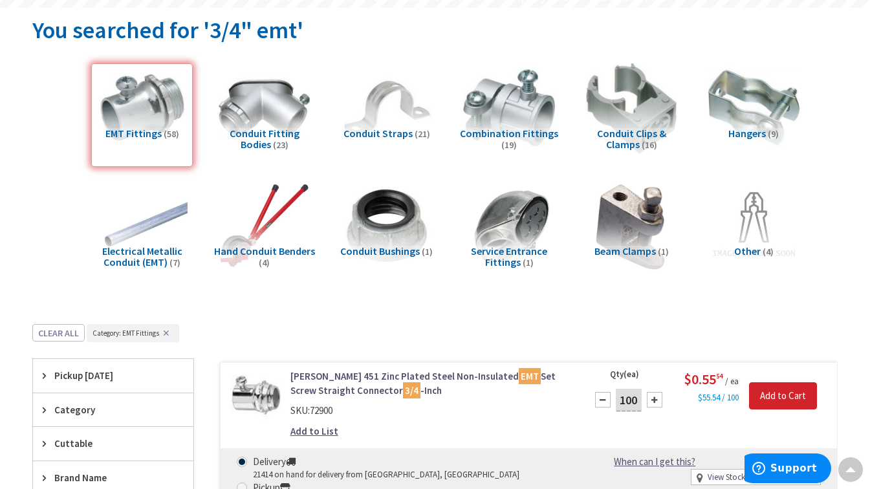
scroll to position [0, 0]
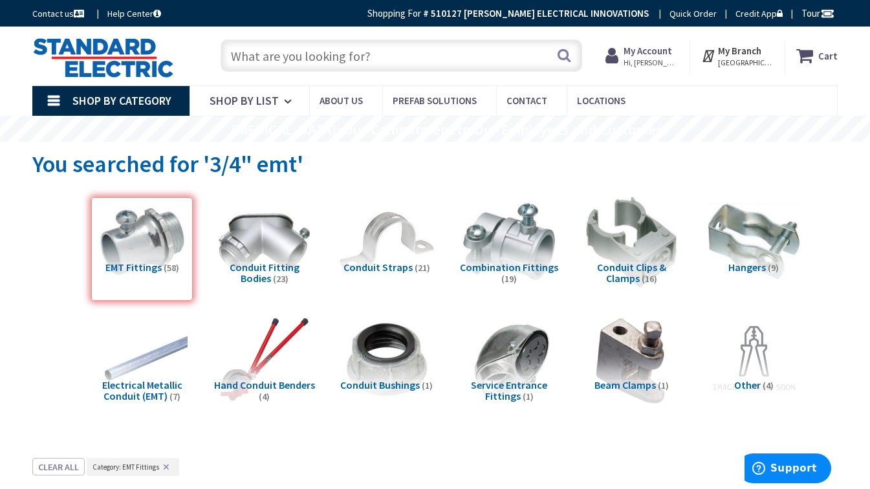
click at [382, 240] on img at bounding box center [387, 242] width 101 height 101
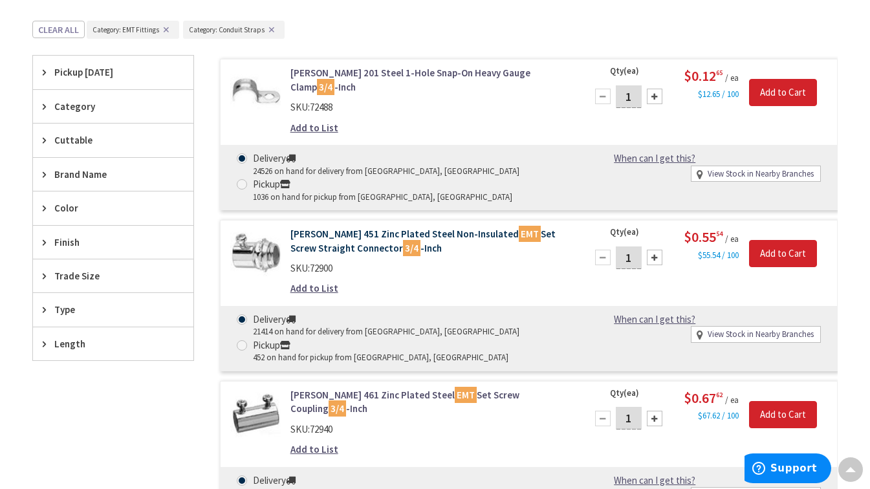
scroll to position [393, 0]
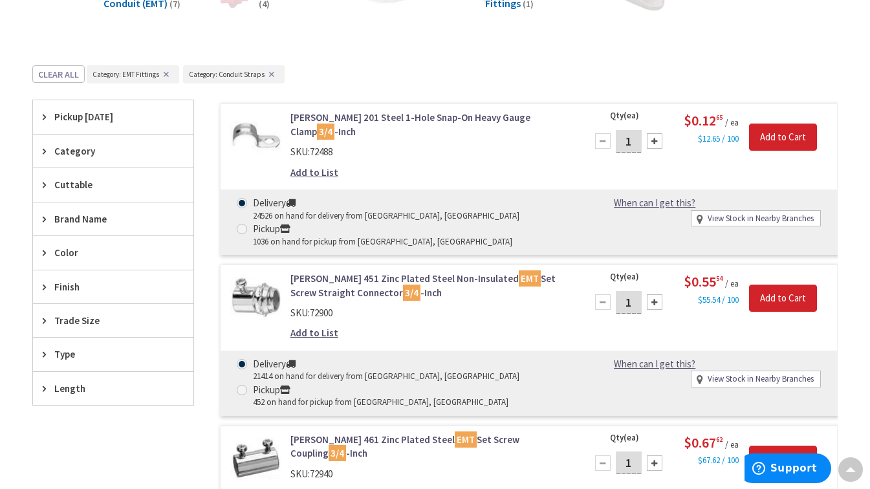
click at [630, 138] on input "1" at bounding box center [629, 141] width 26 height 23
type input "100"
click at [320, 173] on link "Add to List" at bounding box center [315, 173] width 48 height 14
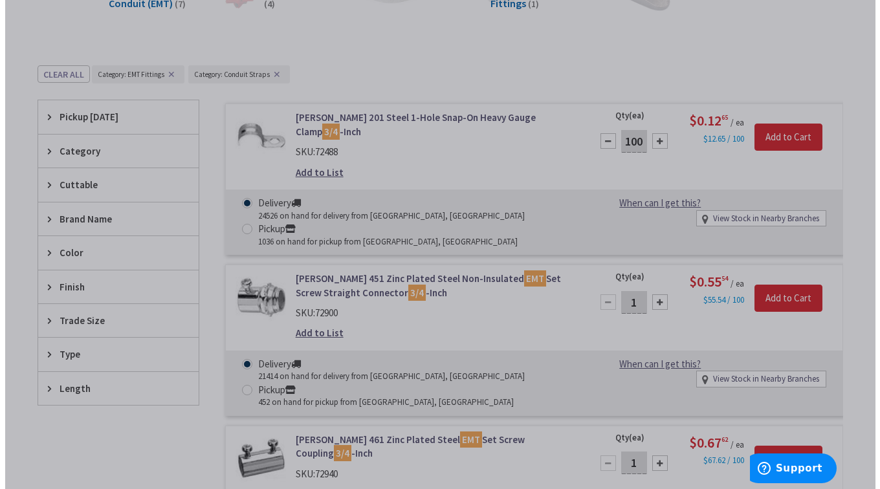
scroll to position [392, 0]
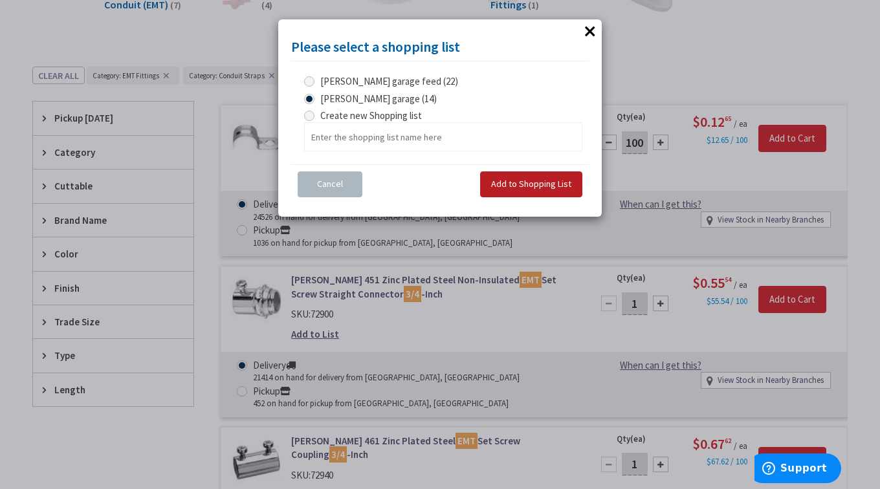
click at [516, 183] on span "Add to Shopping List" at bounding box center [531, 184] width 80 height 12
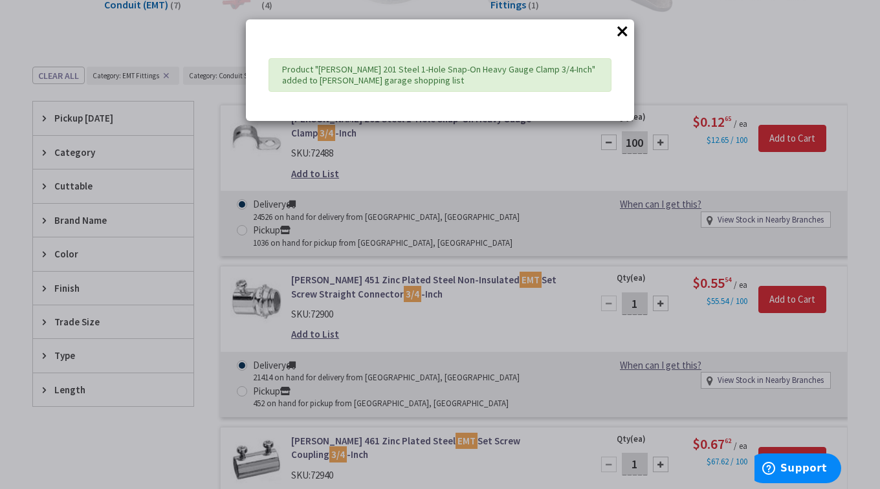
click at [621, 28] on button "×" at bounding box center [622, 30] width 19 height 19
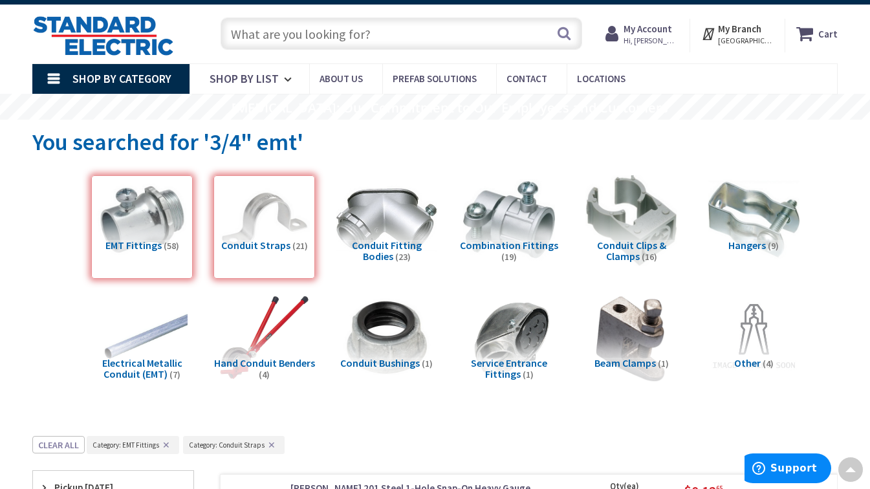
scroll to position [0, 0]
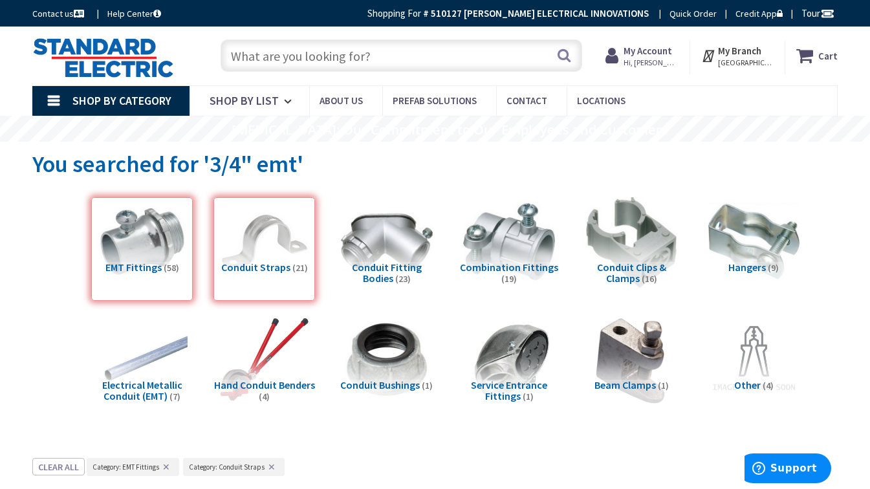
click at [384, 51] on input "text" at bounding box center [402, 55] width 362 height 32
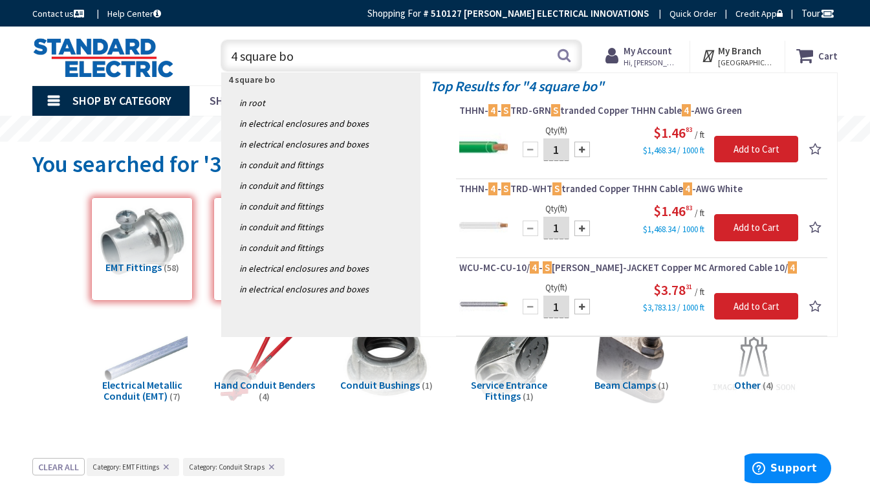
type input "4 square box"
